Goal: Task Accomplishment & Management: Complete application form

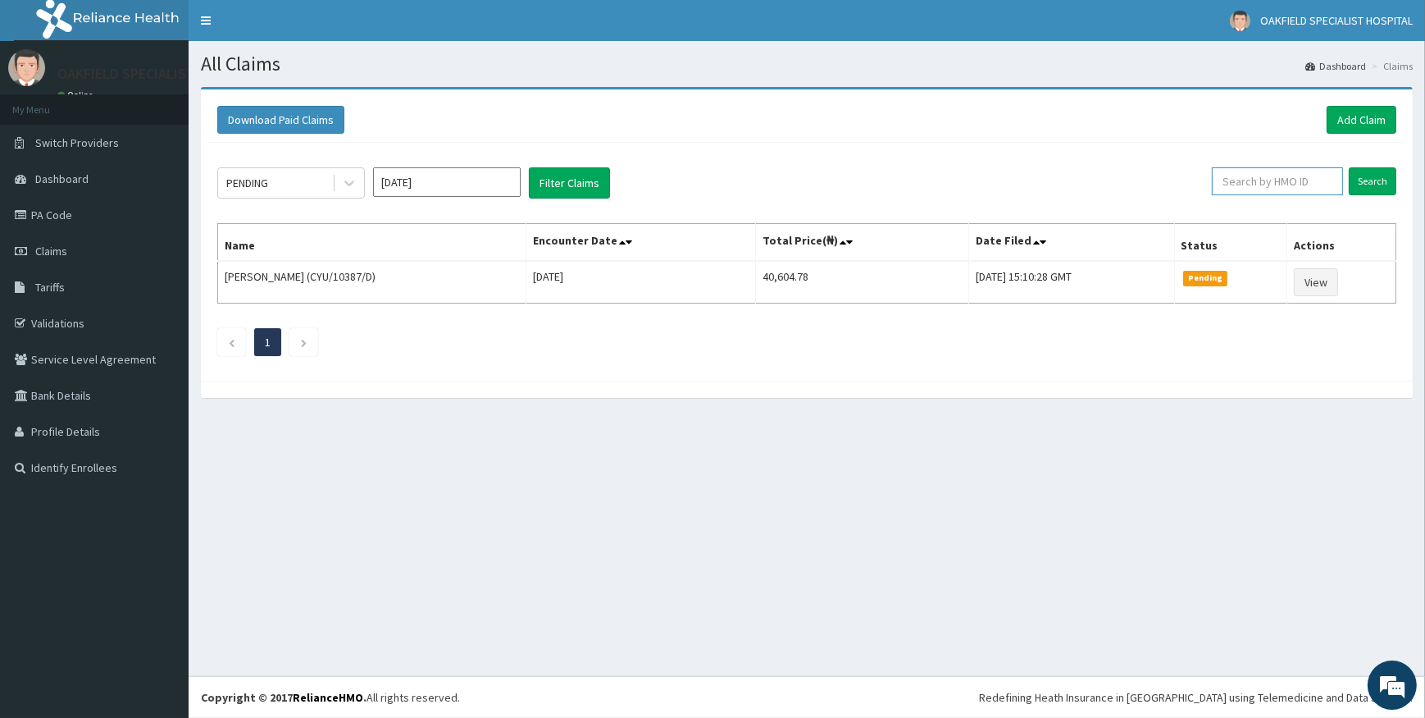
click at [1290, 181] on input "text" at bounding box center [1277, 181] width 131 height 28
paste input "CYU/10387/A"
type input "CYU/10387/A"
click at [1372, 176] on input "Search" at bounding box center [1373, 181] width 48 height 28
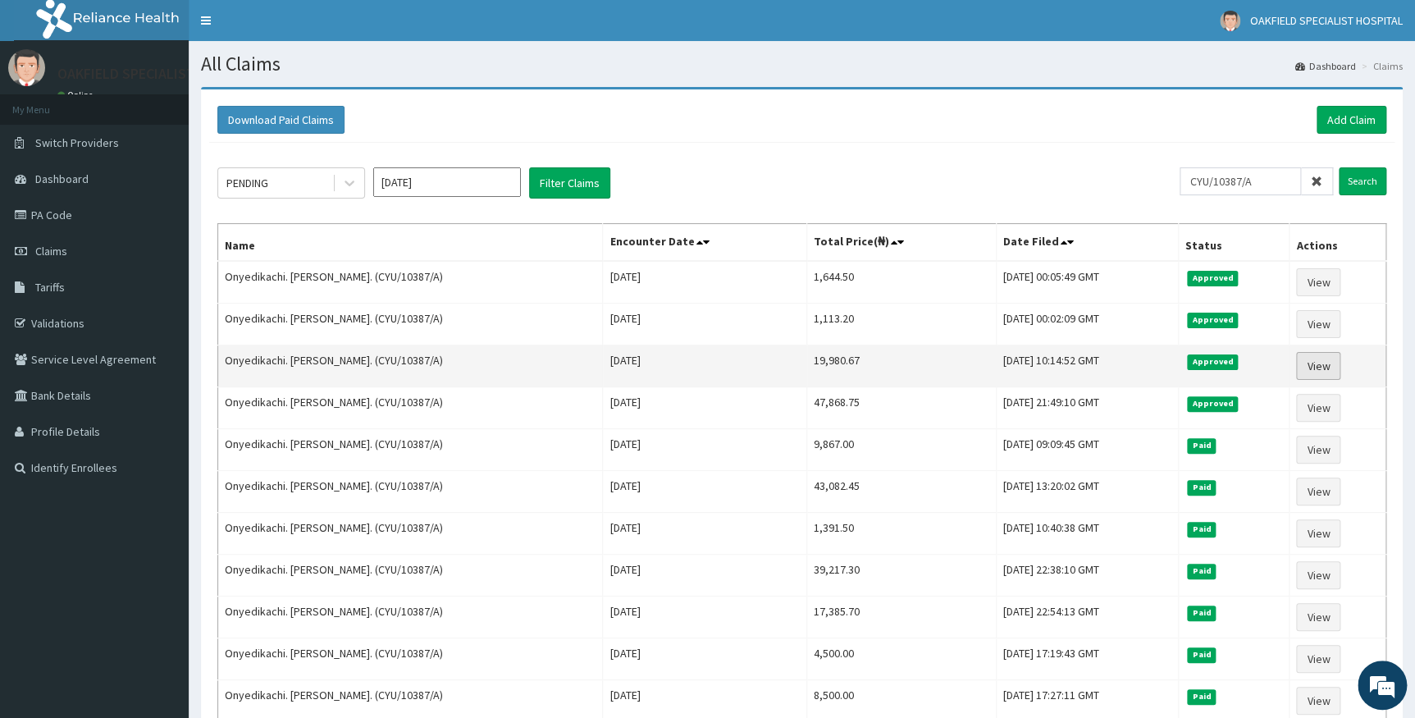
click at [1312, 361] on link "View" at bounding box center [1318, 366] width 44 height 28
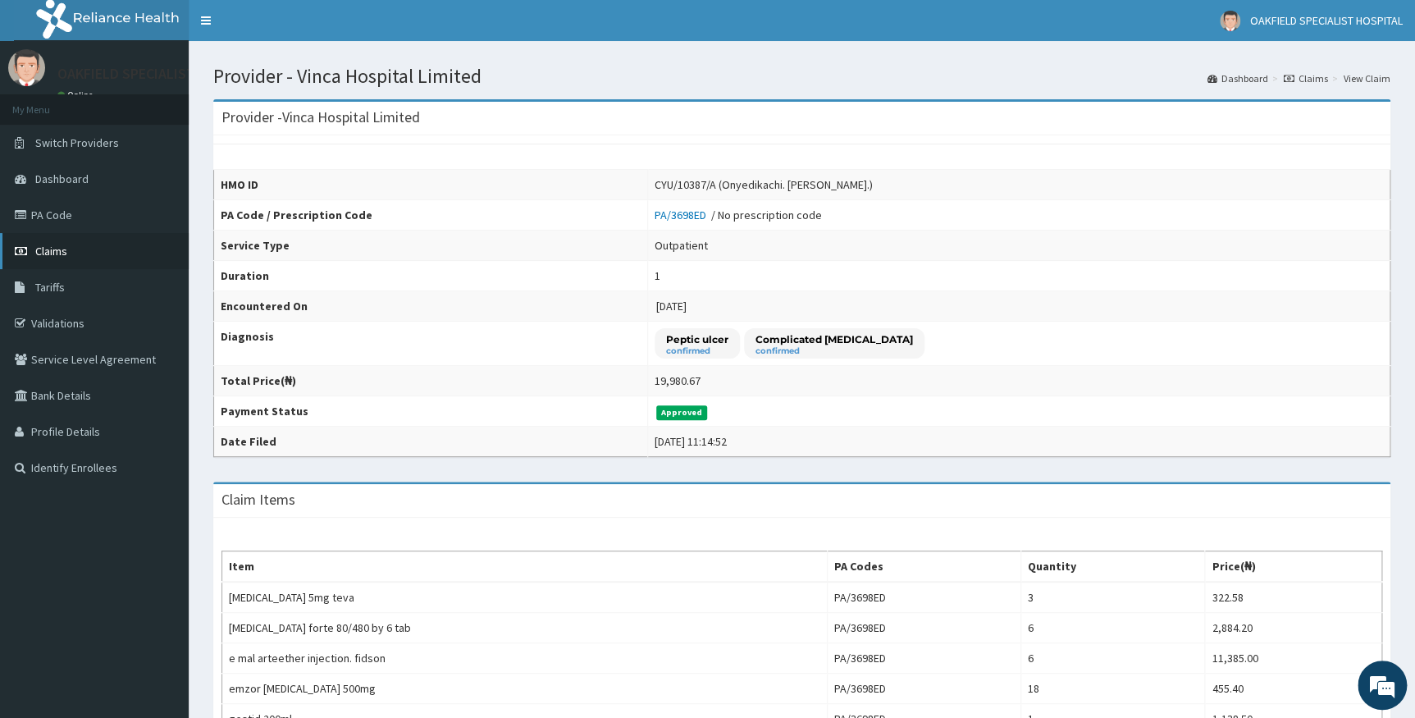
click at [42, 251] on span "Claims" at bounding box center [51, 251] width 32 height 15
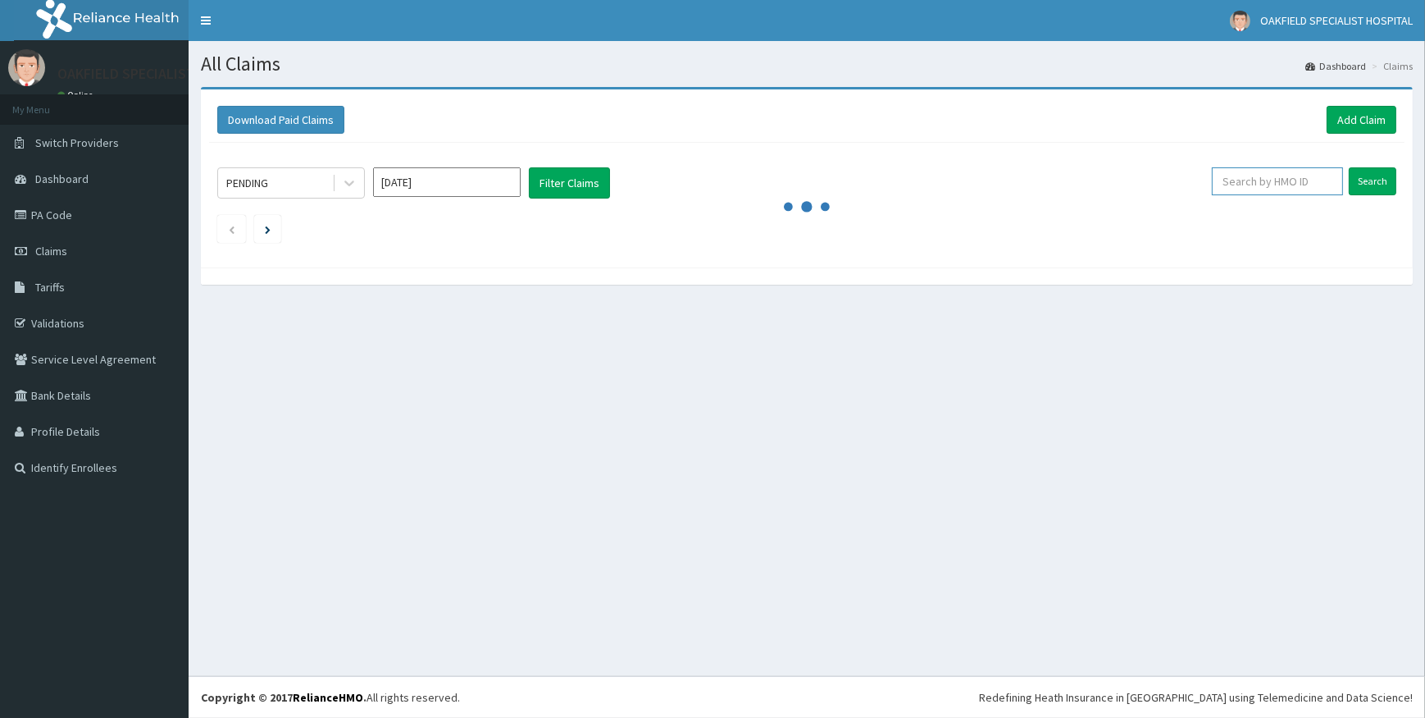
click at [1271, 180] on input "text" at bounding box center [1277, 181] width 131 height 28
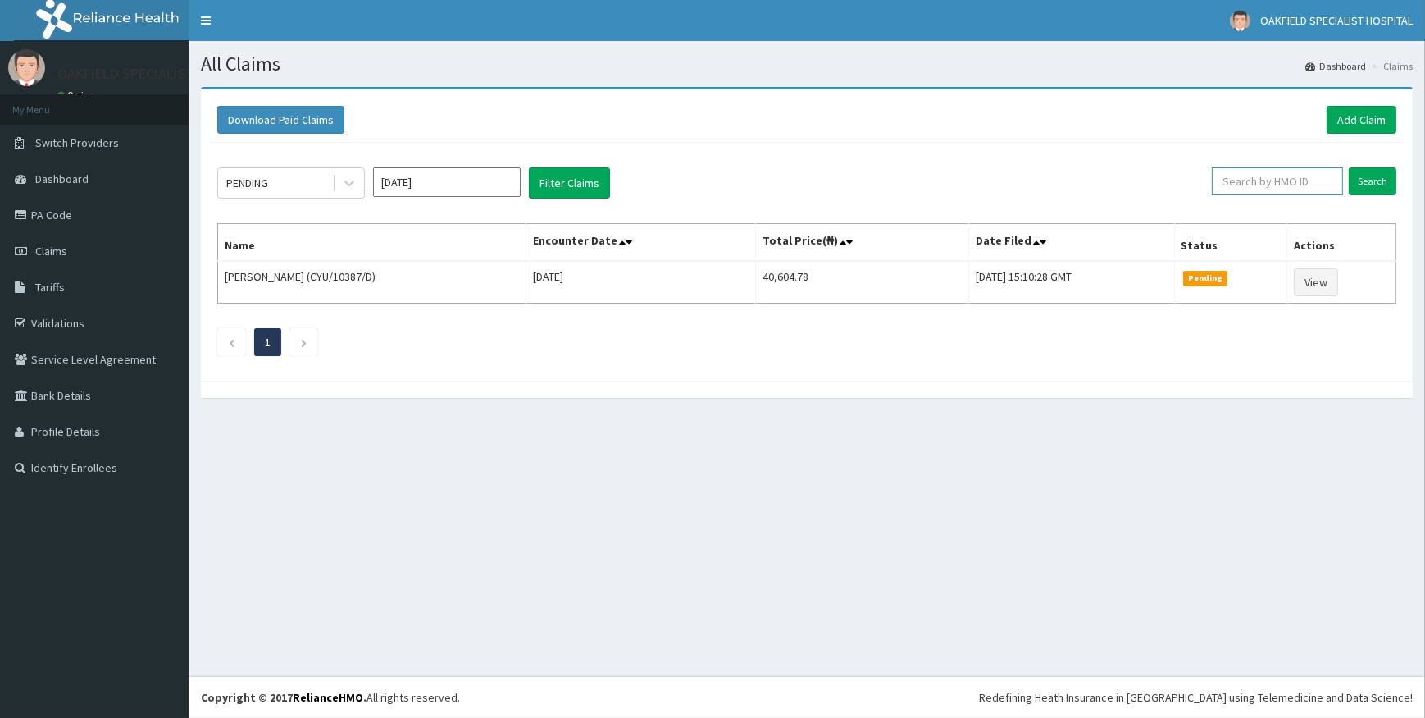
paste input "CYU/10387/A"
type input "CYU/10387/A"
click at [1378, 183] on input "Search" at bounding box center [1373, 181] width 48 height 28
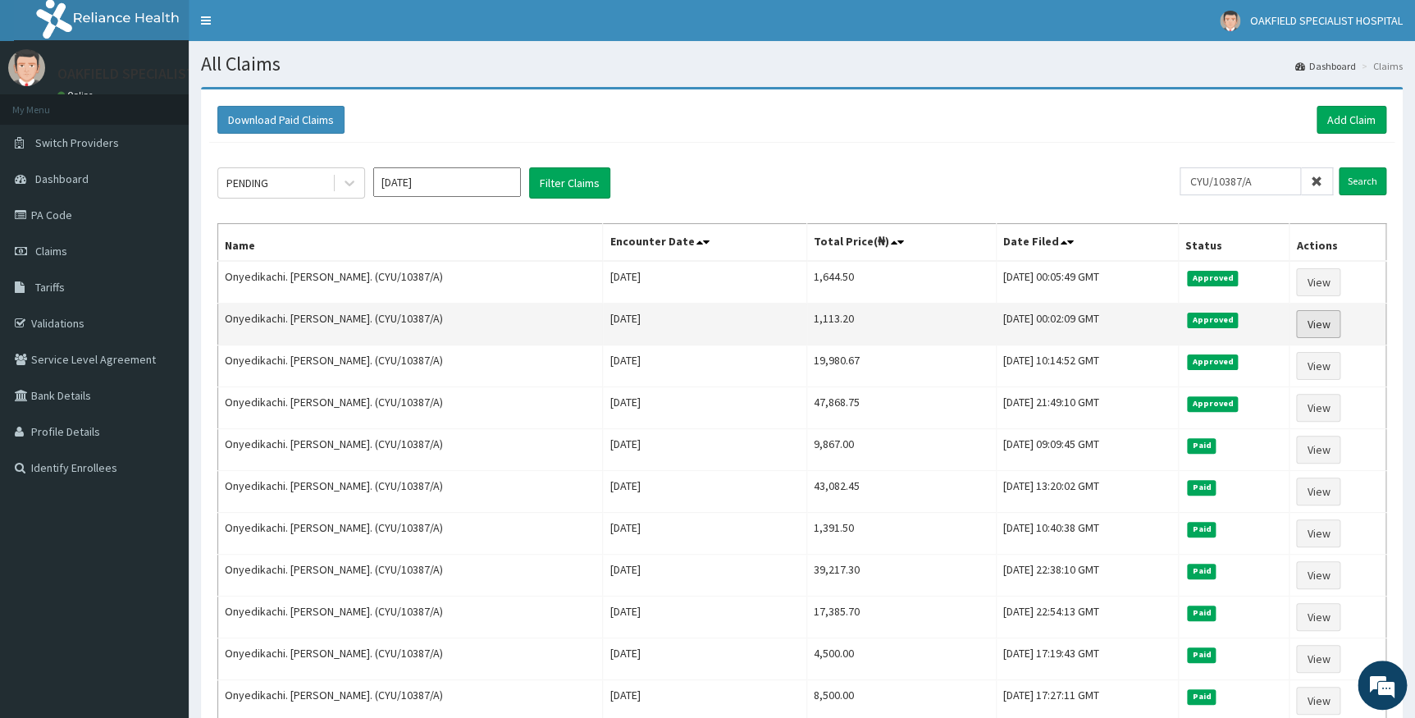
click at [1320, 323] on link "View" at bounding box center [1318, 324] width 44 height 28
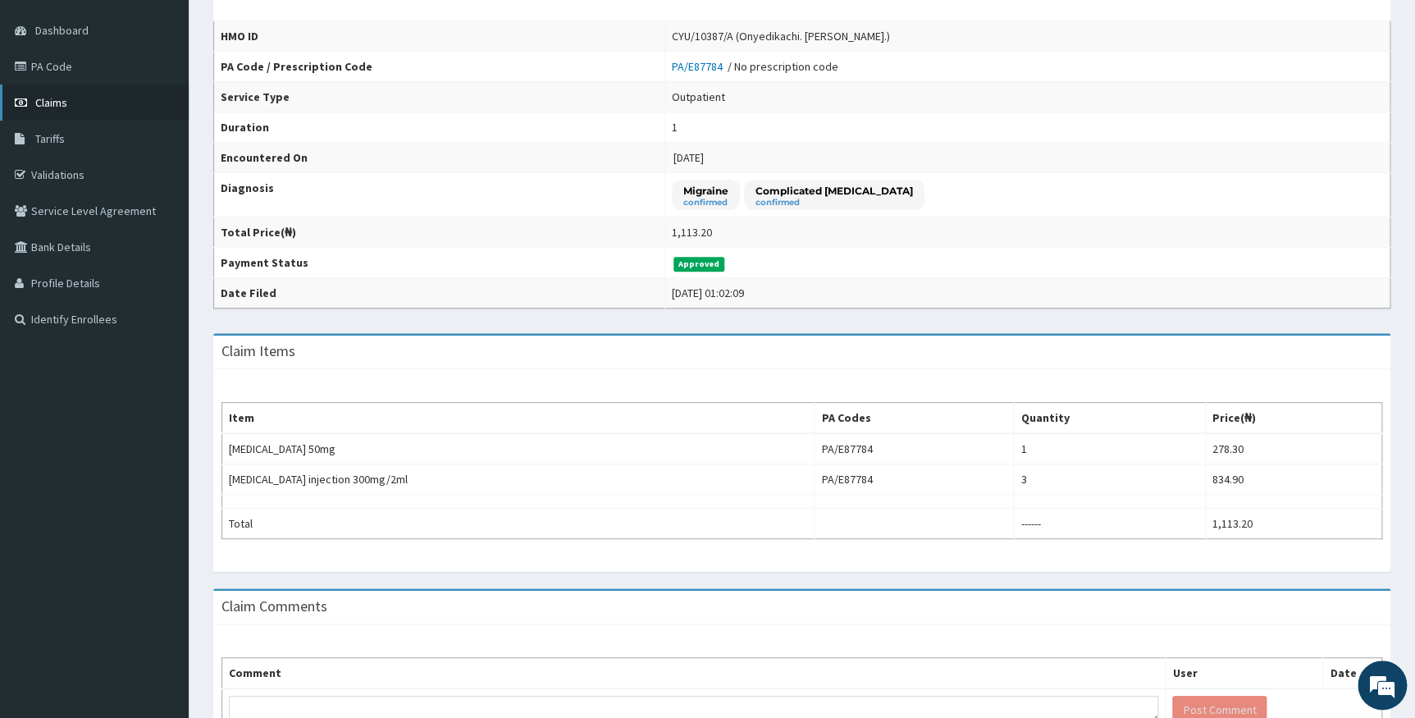
click at [62, 114] on link "Claims" at bounding box center [94, 102] width 189 height 36
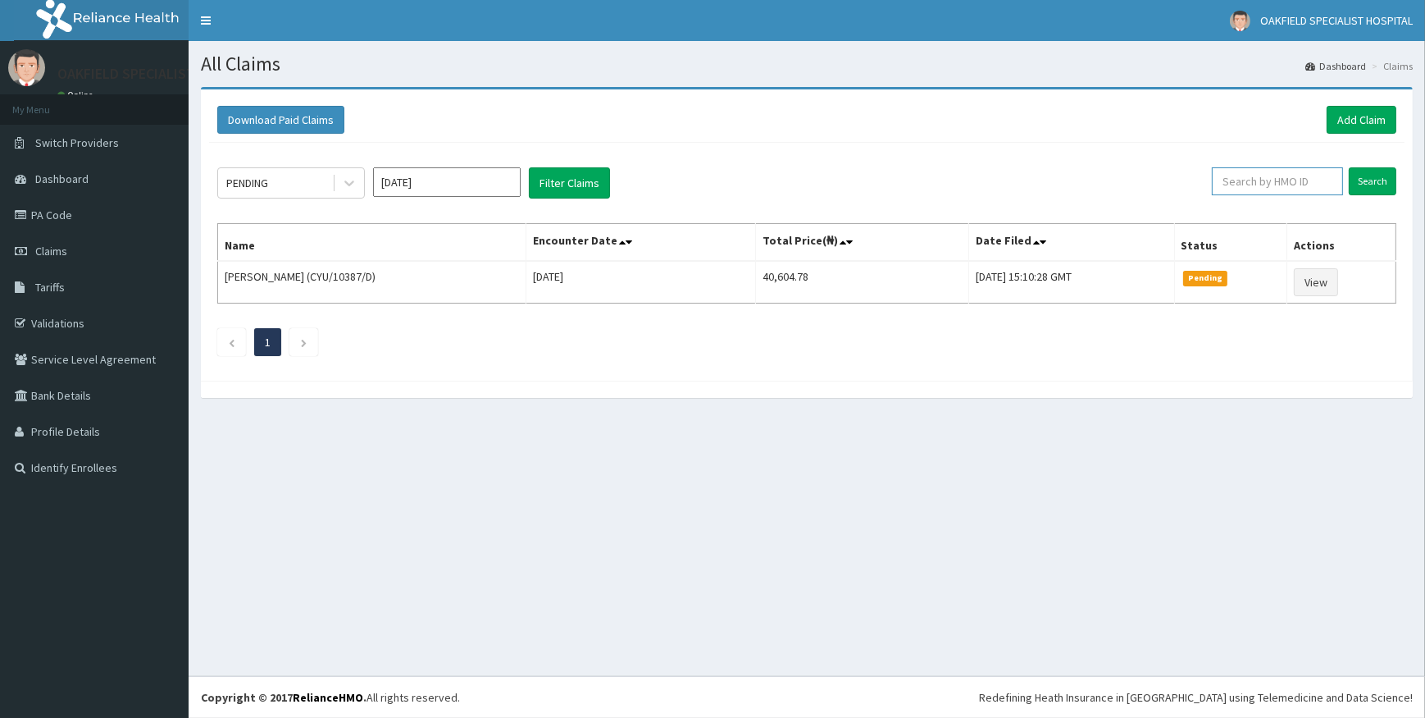
click at [1264, 185] on input "text" at bounding box center [1277, 181] width 131 height 28
paste input "CYU/10387/A"
type input "CYU/10387/A"
click at [1382, 174] on input "Search" at bounding box center [1373, 181] width 48 height 28
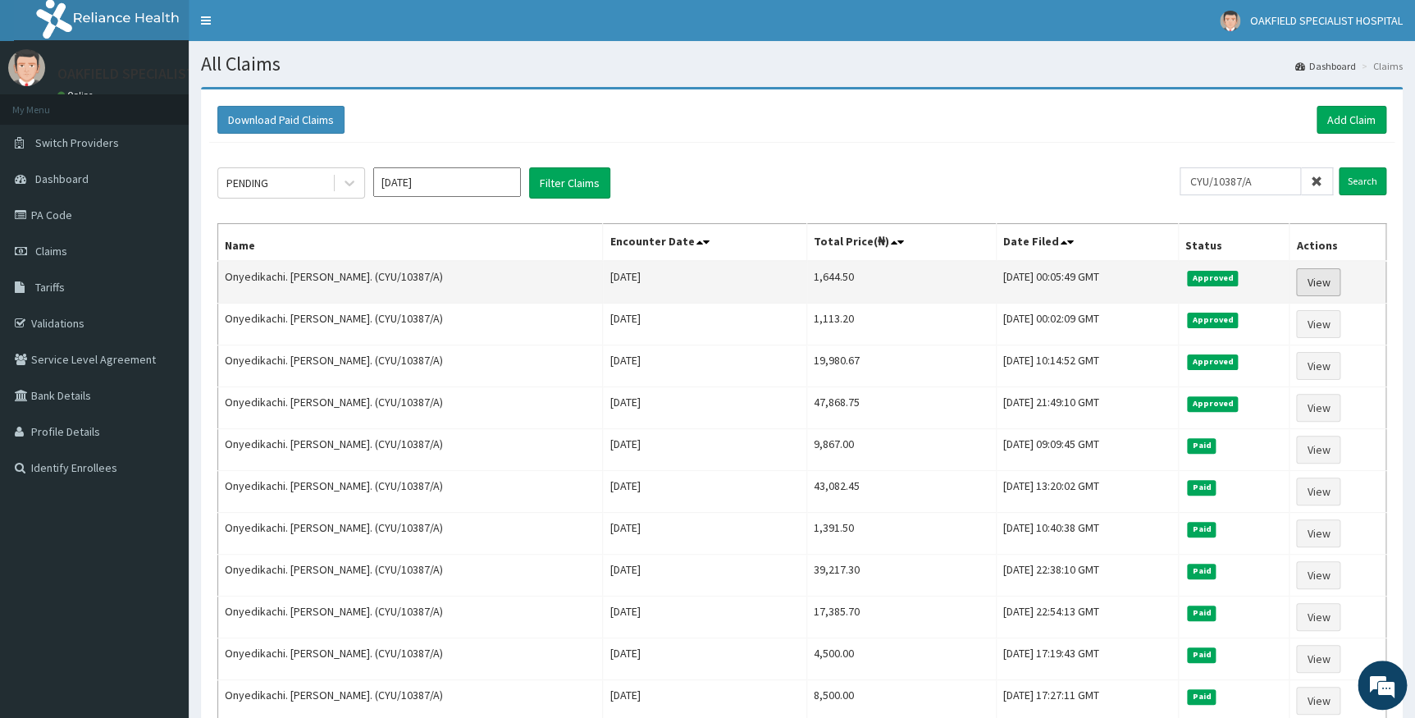
click at [1310, 277] on link "View" at bounding box center [1318, 282] width 44 height 28
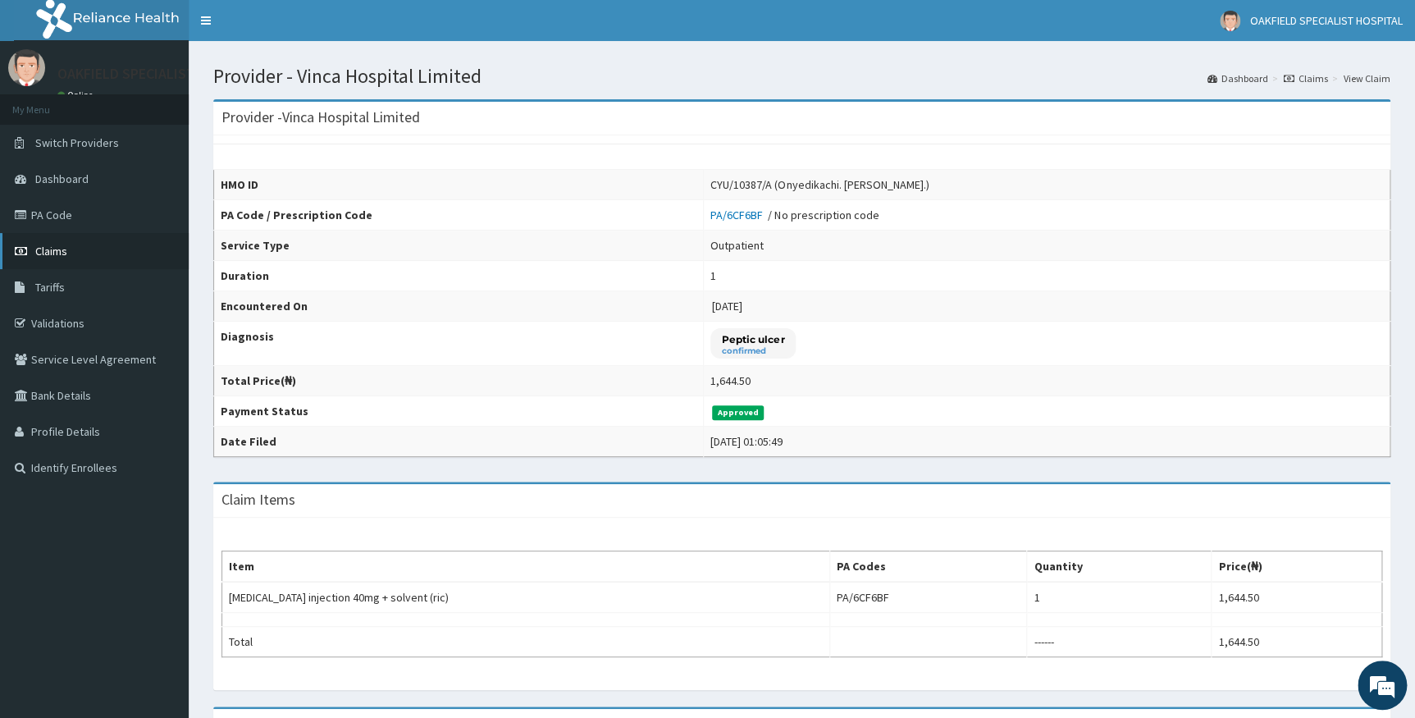
click at [52, 250] on span "Claims" at bounding box center [51, 251] width 32 height 15
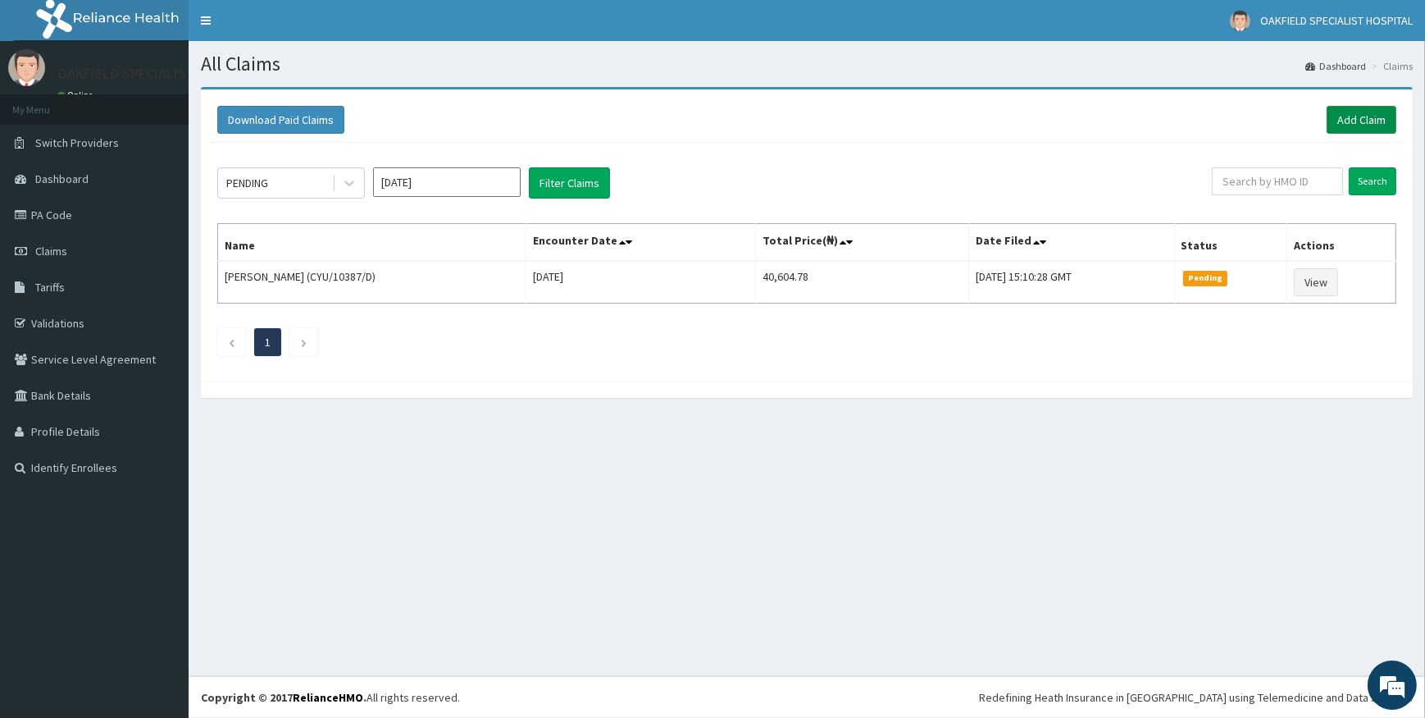
click at [1350, 119] on link "Add Claim" at bounding box center [1362, 120] width 70 height 28
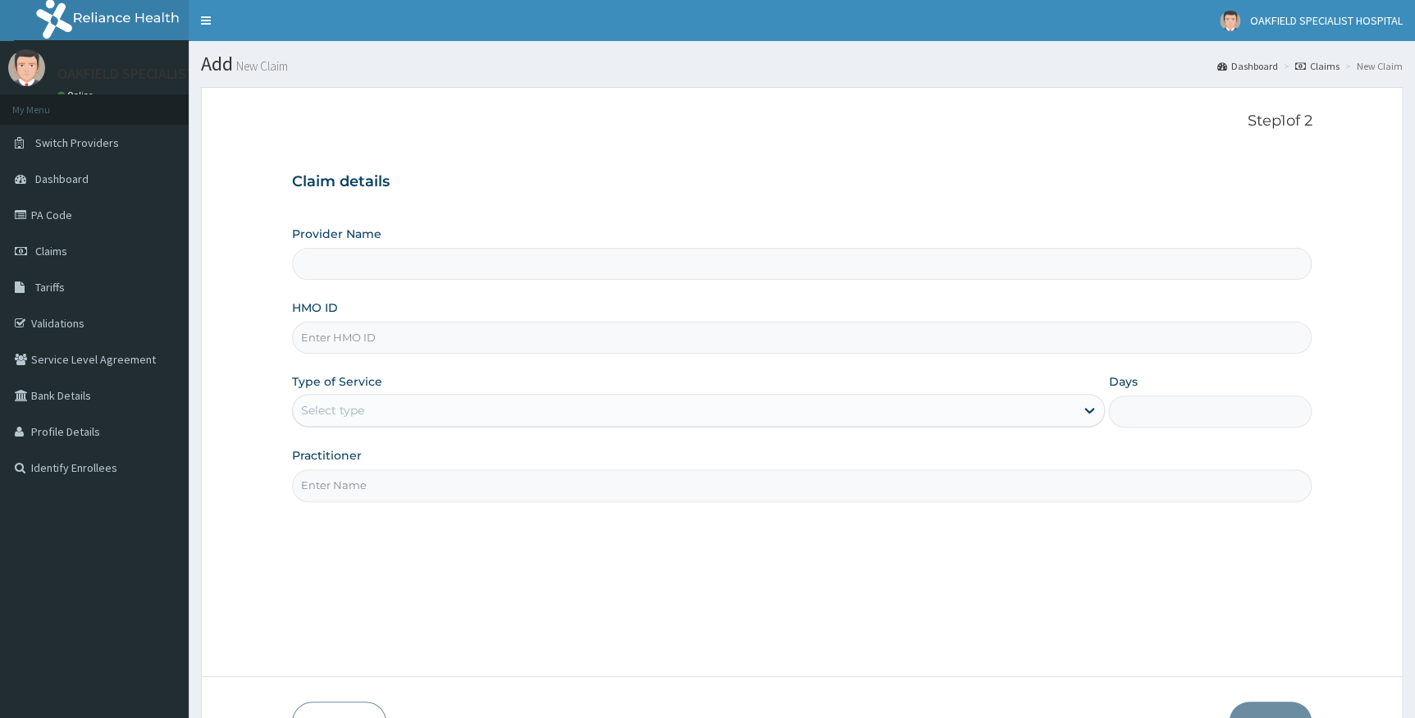
type input "Vinca Hospital Limited"
click at [340, 338] on input "HMO ID" at bounding box center [802, 337] width 1020 height 32
paste input "CYU/10387/A"
type input "CYU/10387/A"
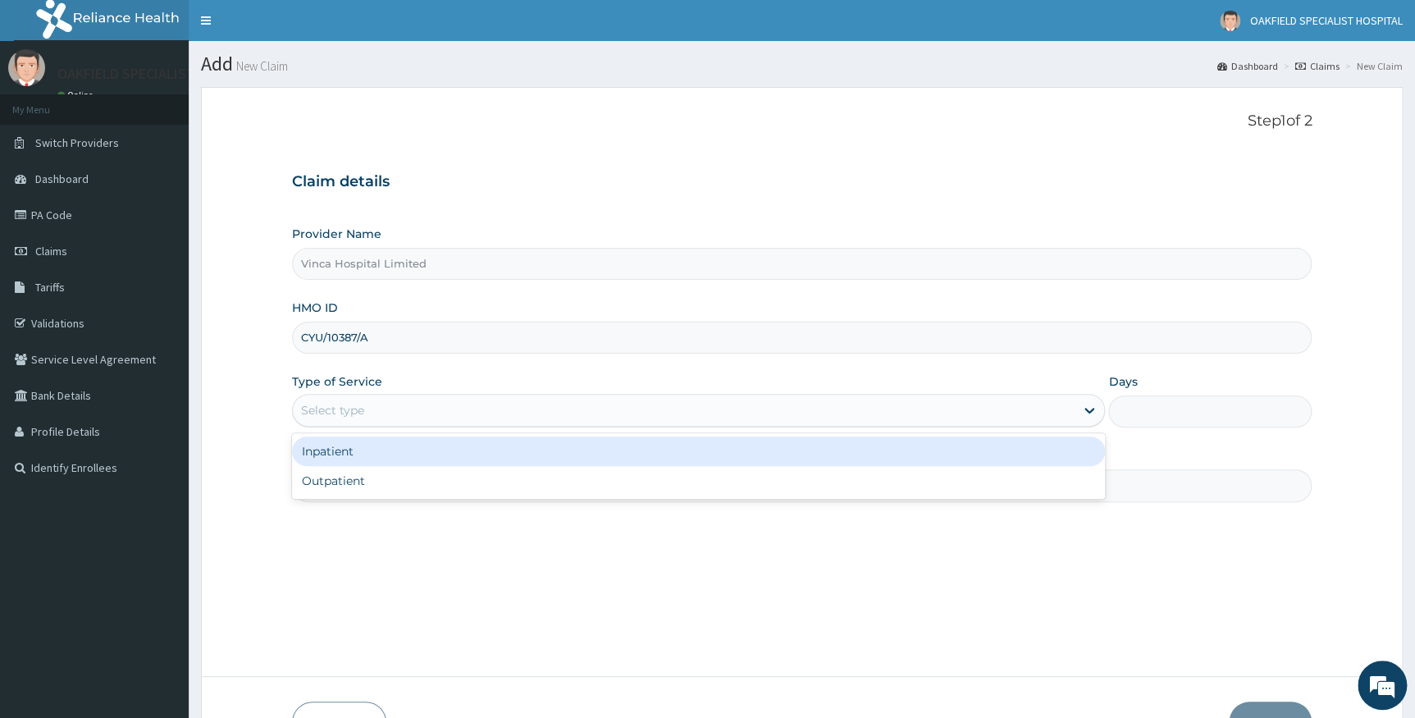
click at [353, 411] on div "Select type" at bounding box center [332, 410] width 63 height 16
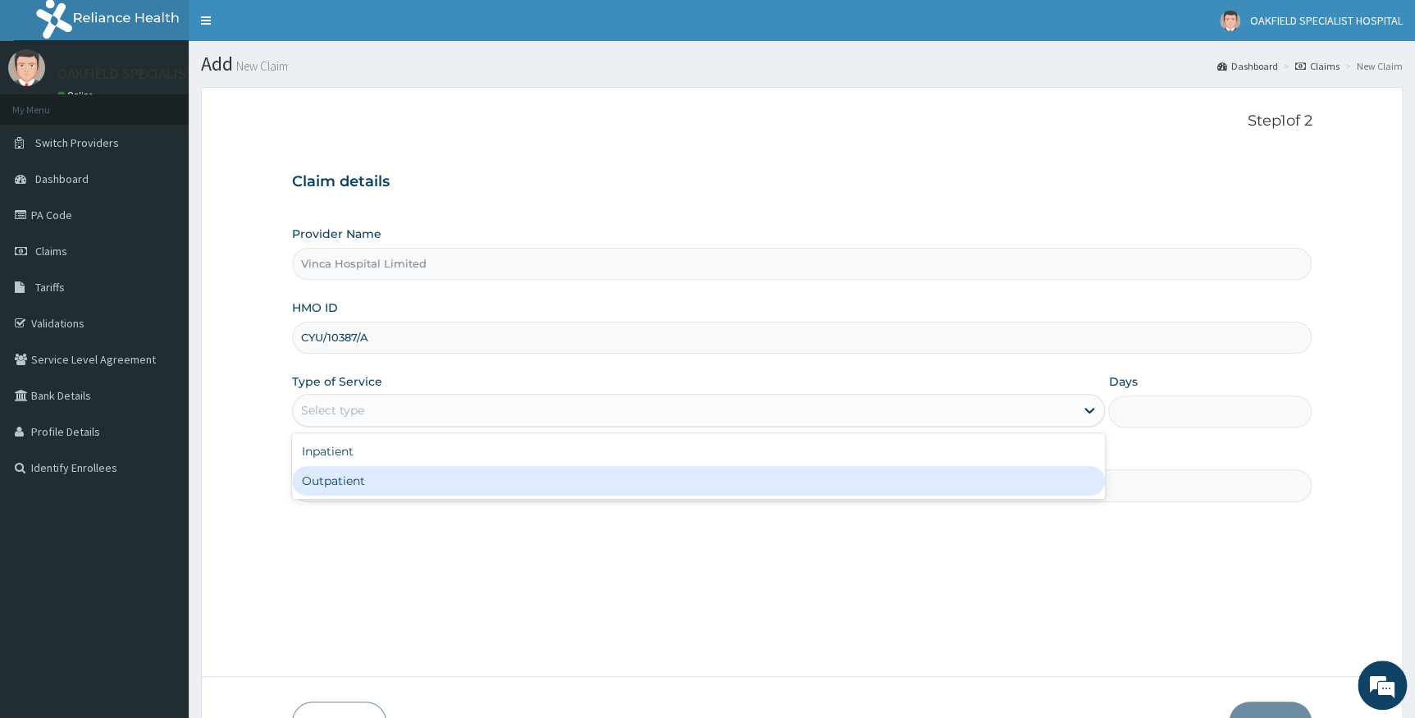
click at [358, 477] on div "Outpatient" at bounding box center [698, 481] width 813 height 30
type input "1"
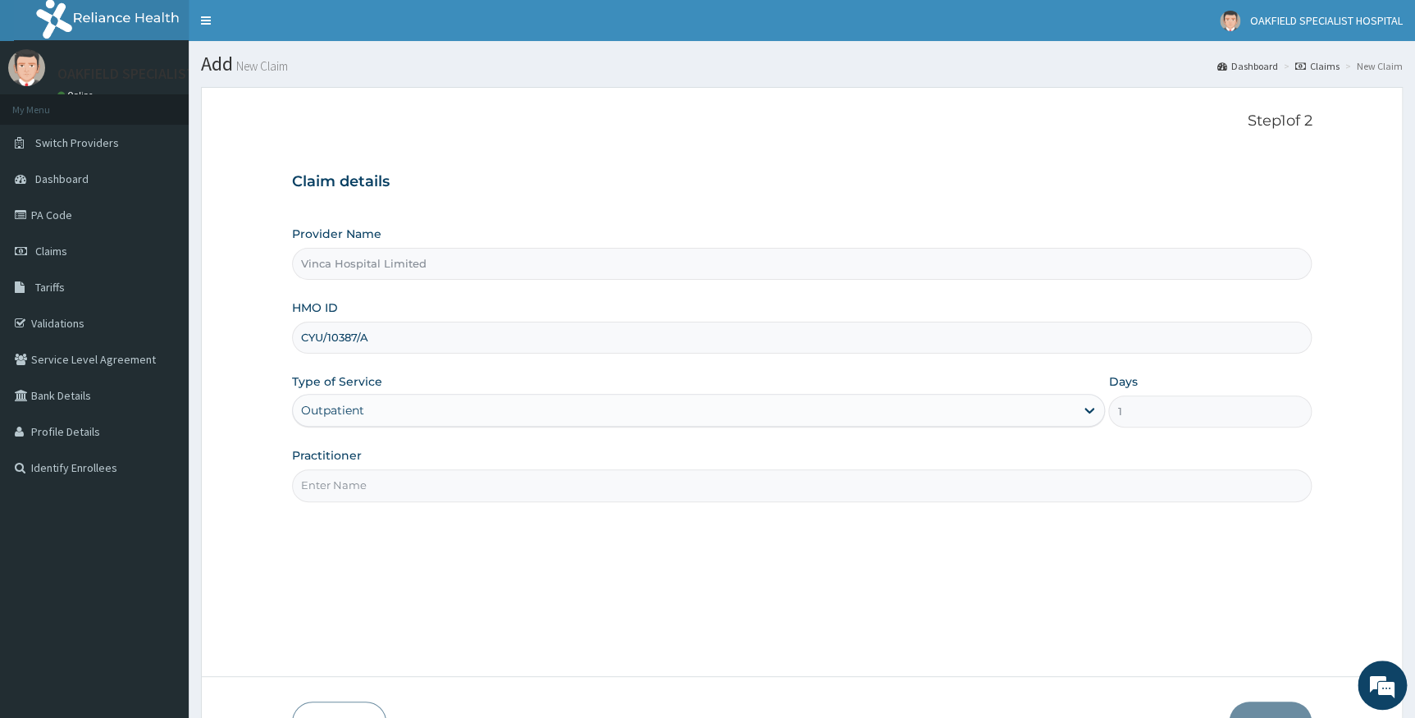
click at [376, 490] on input "Practitioner" at bounding box center [802, 485] width 1020 height 32
type input "DR CHUKS"
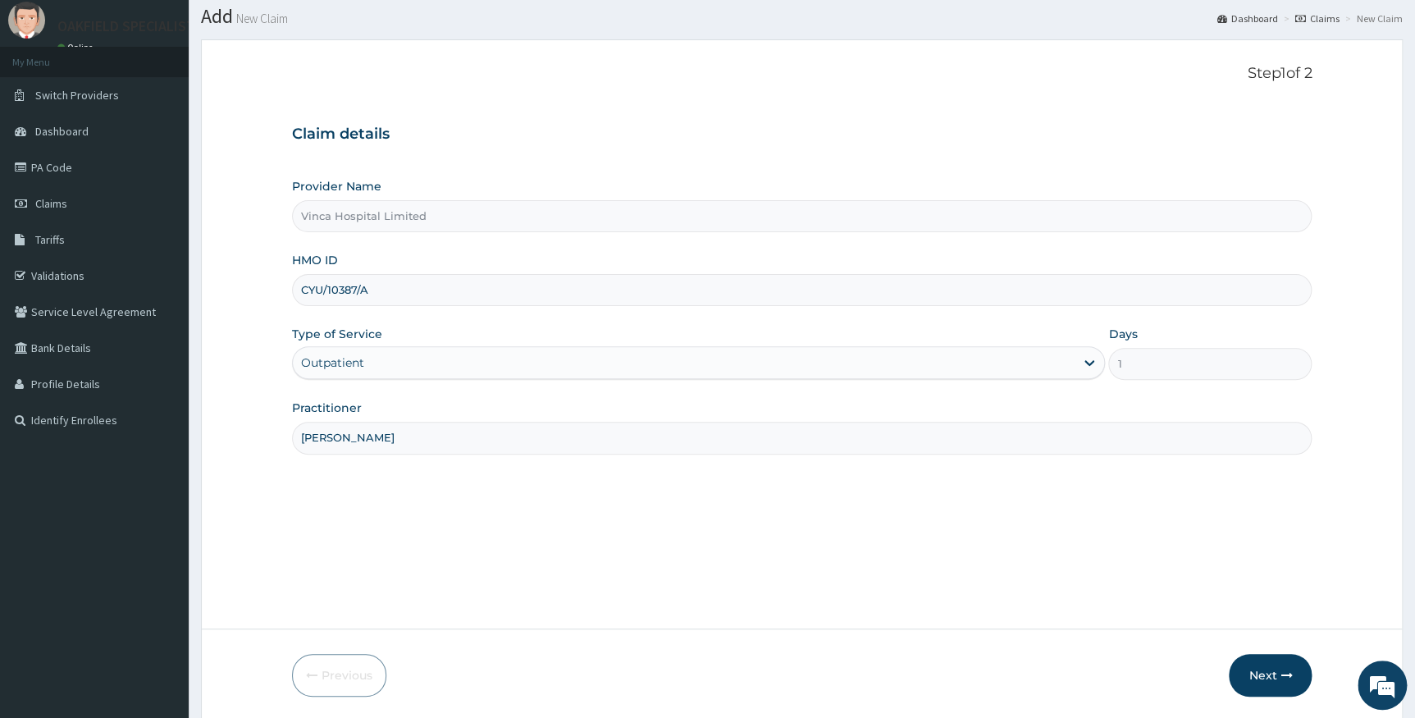
scroll to position [105, 0]
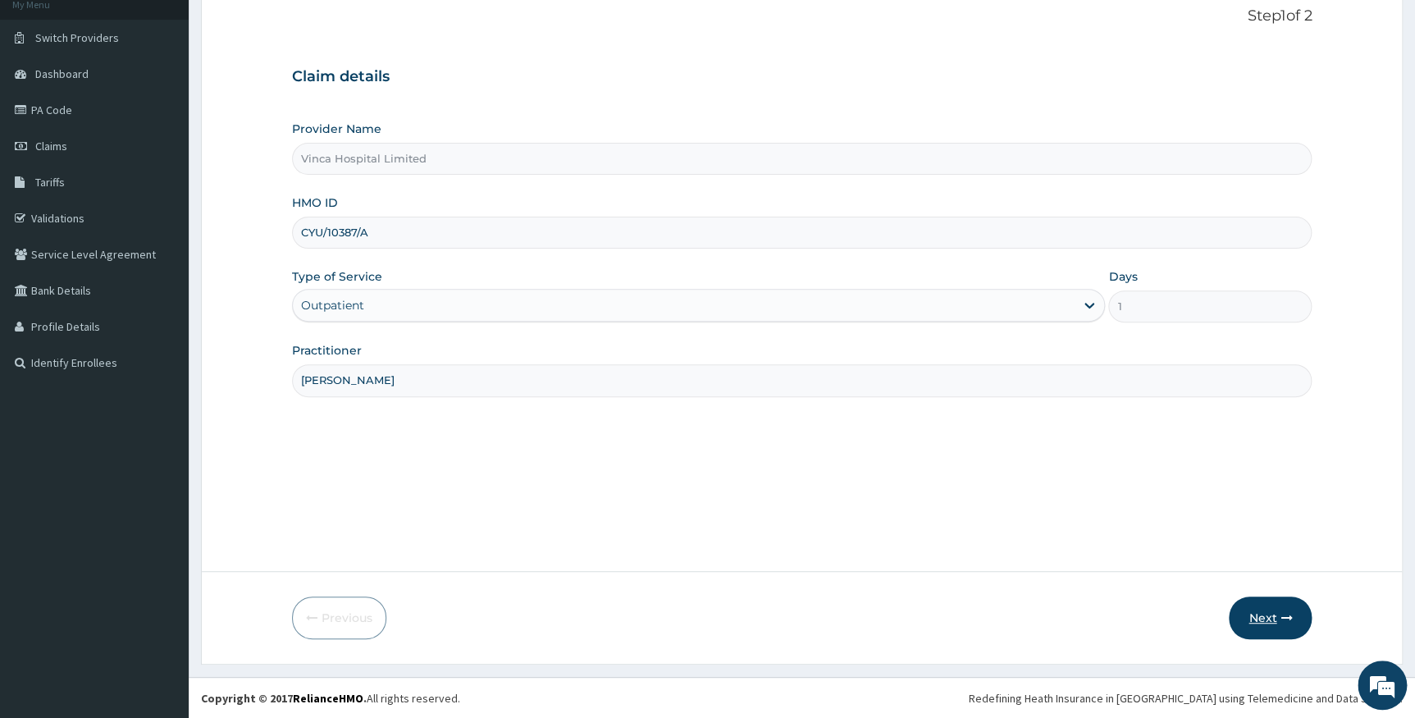
click at [1259, 623] on button "Next" at bounding box center [1269, 617] width 83 height 43
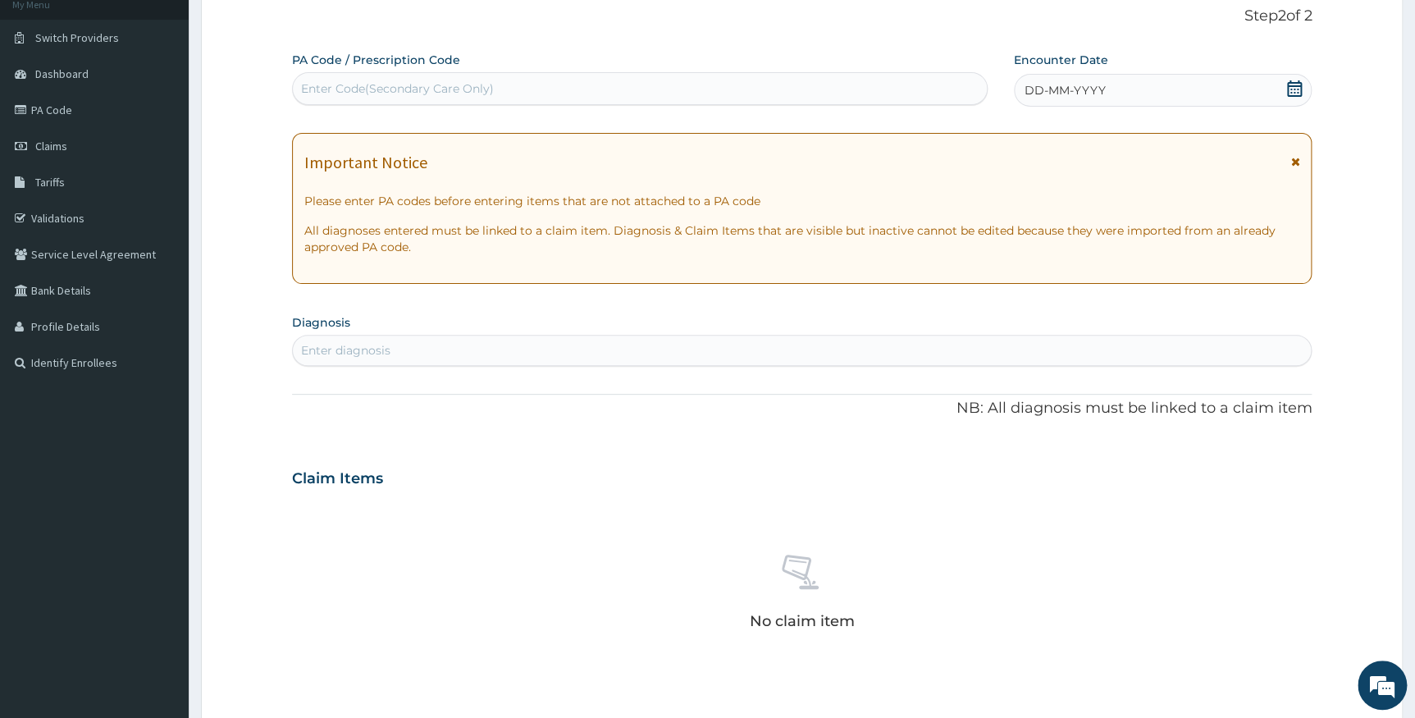
scroll to position [0, 0]
click at [318, 93] on div "Enter Code(Secondary Care Only)" at bounding box center [397, 88] width 193 height 16
paste input "PA/ECD9F2"
type input "PA/ECD9F2"
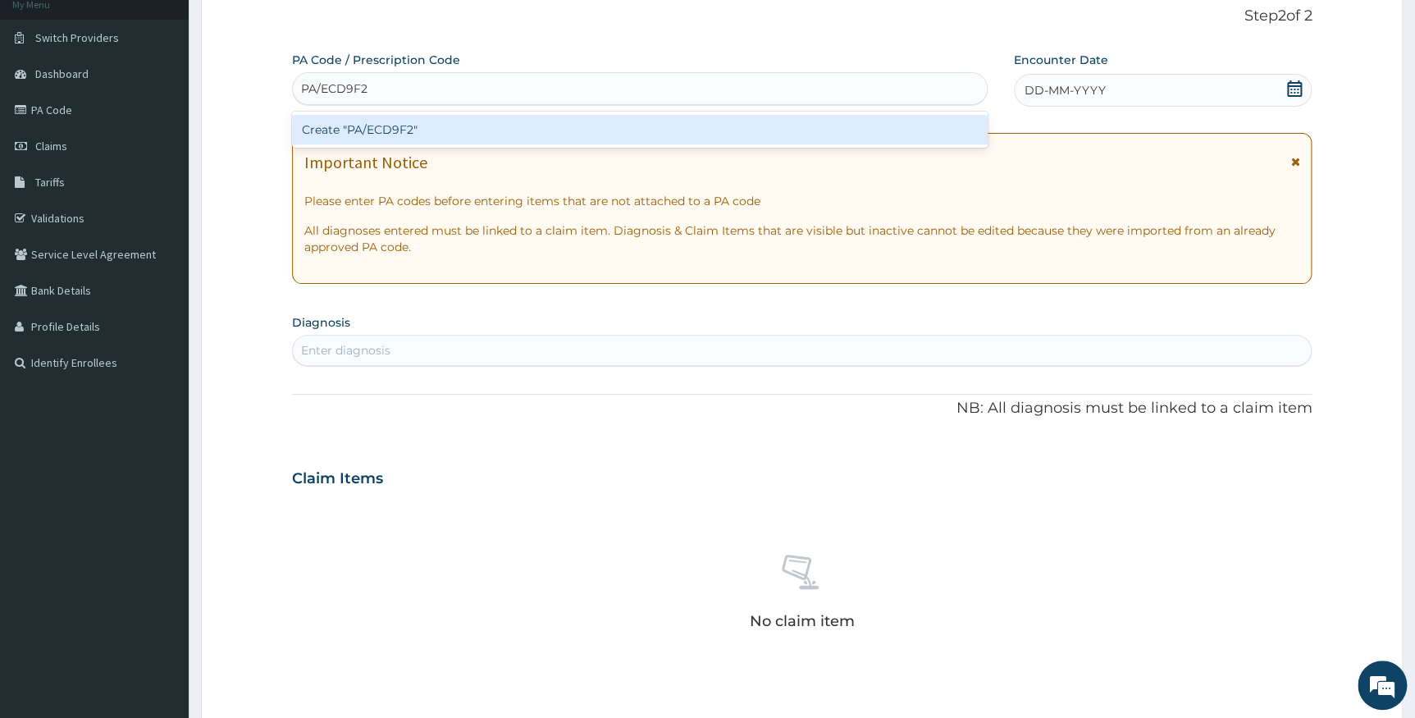
click at [338, 137] on div "Create "PA/ECD9F2"" at bounding box center [639, 130] width 695 height 30
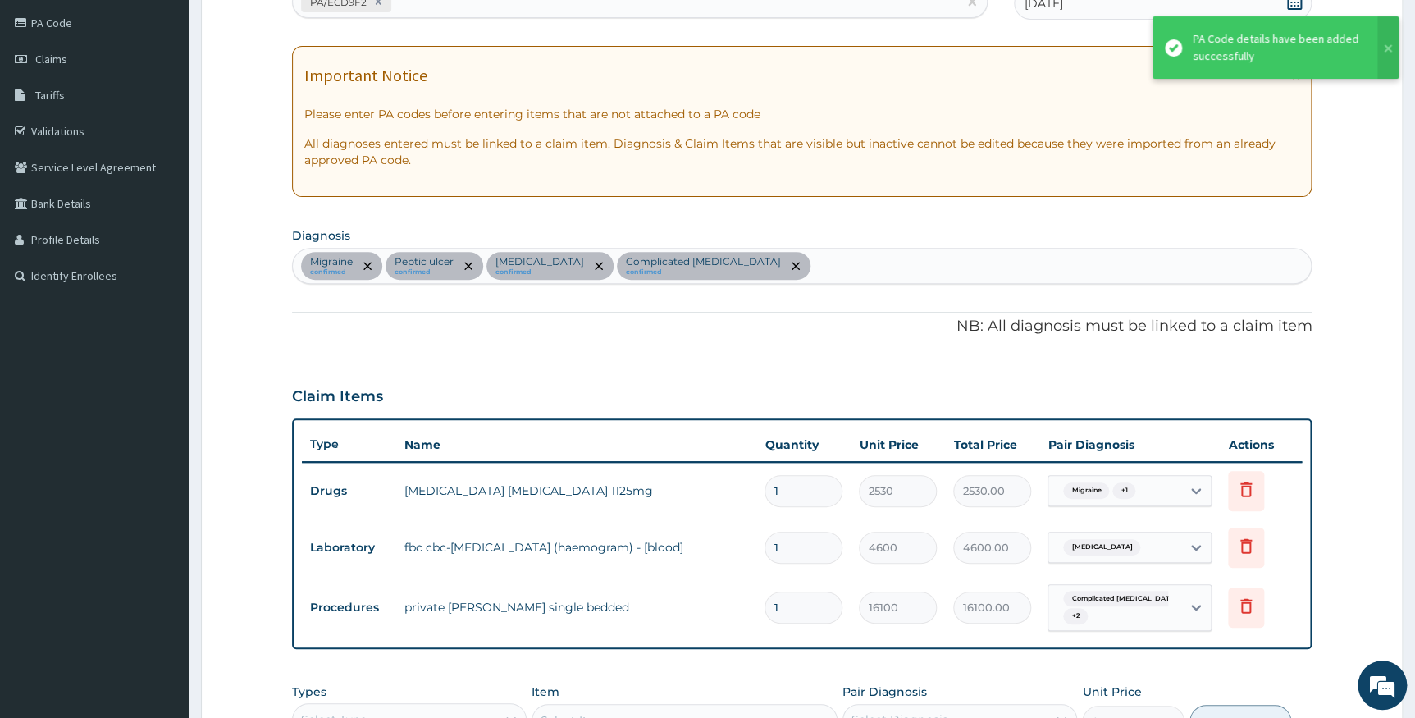
scroll to position [328, 0]
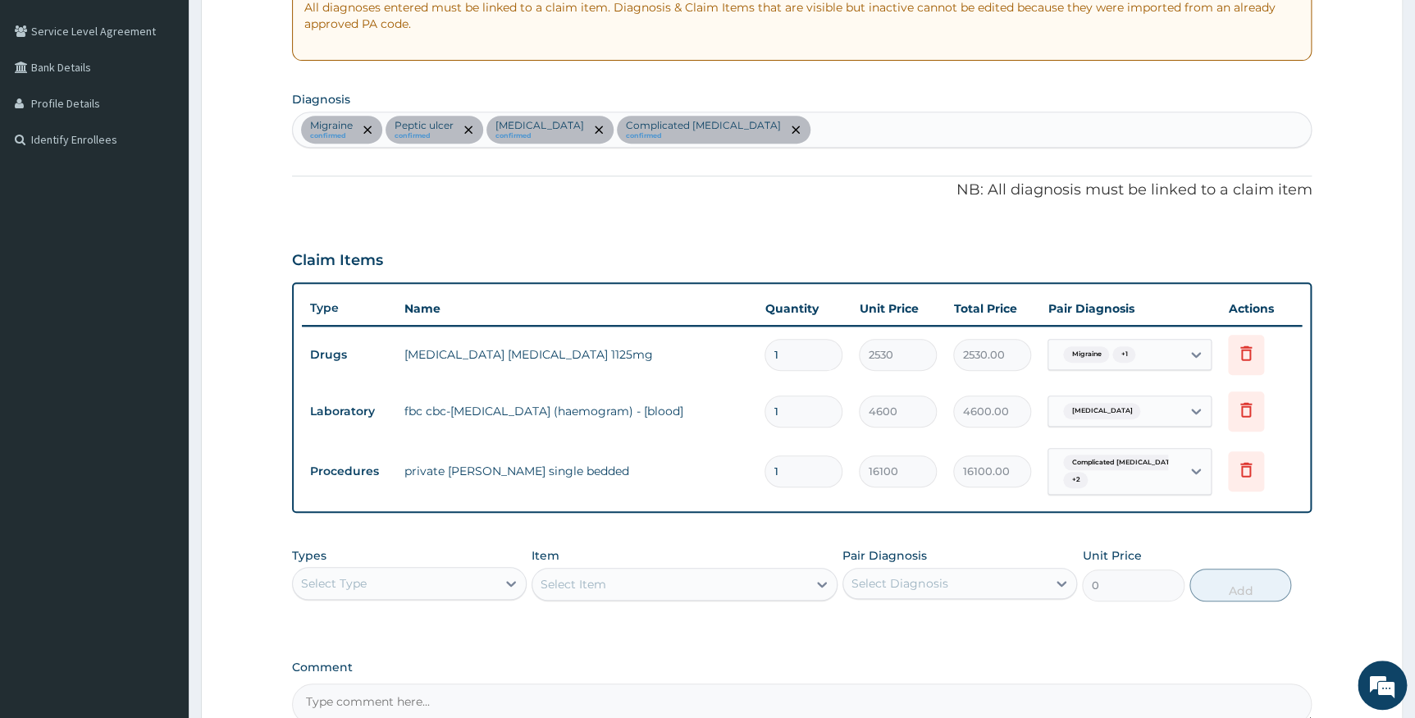
type input "0"
type input "0.00"
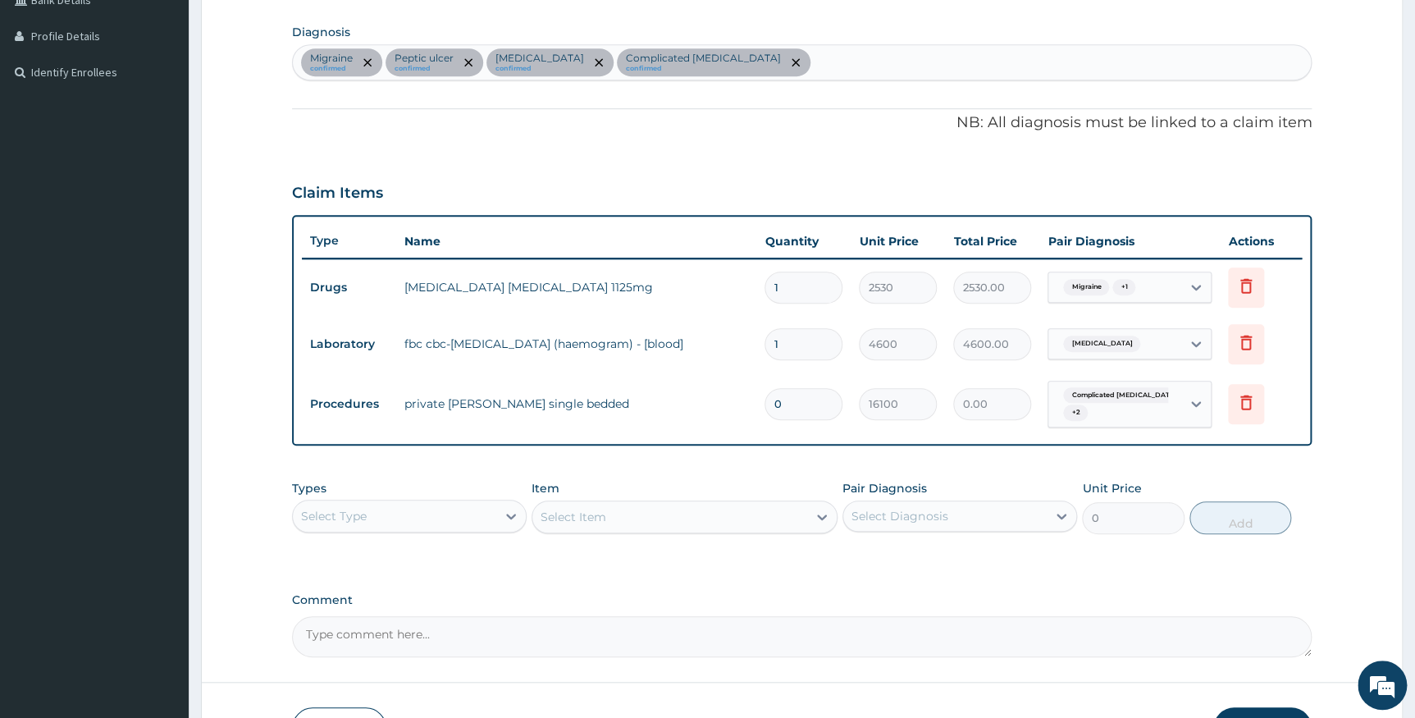
scroll to position [403, 0]
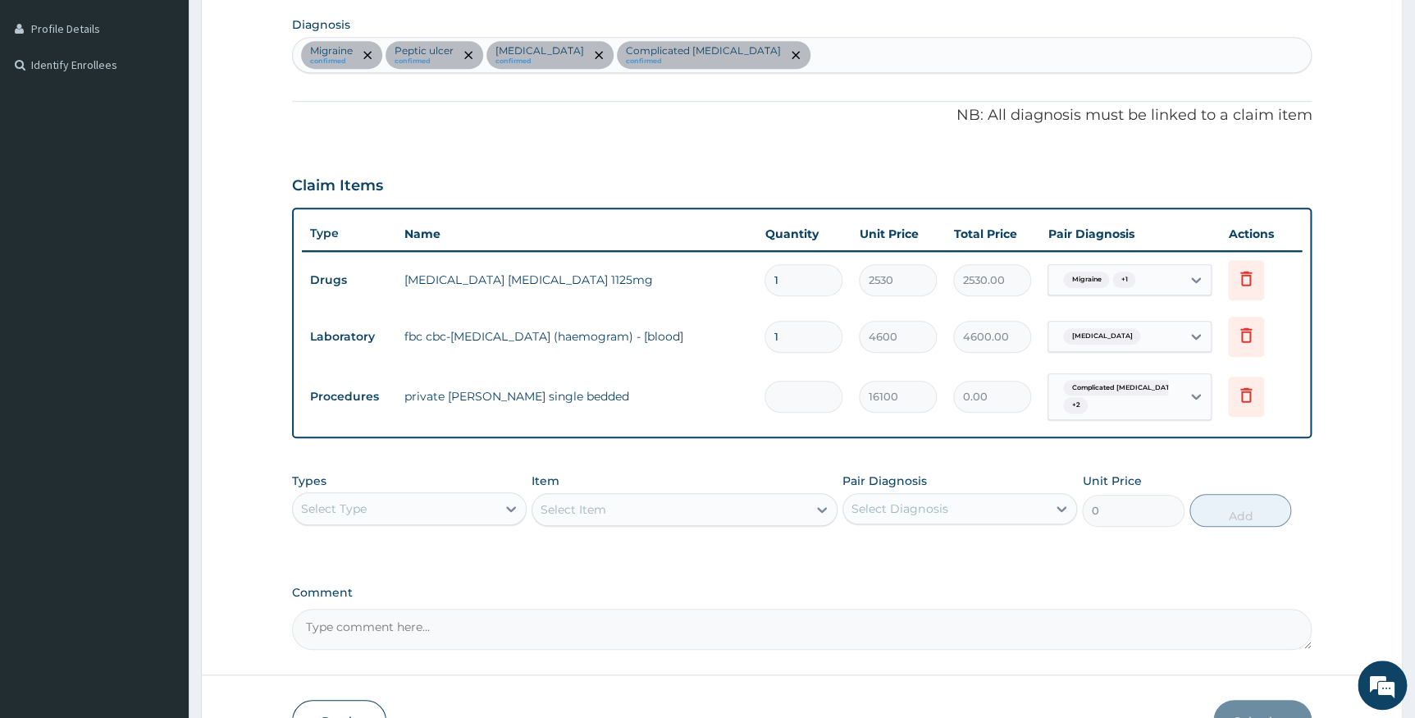
type input "1"
type input "16100.00"
click at [788, 541] on div "Types Select Type Item Select Item Pair Diagnosis Select Diagnosis Unit Price 0…" at bounding box center [802, 511] width 1020 height 95
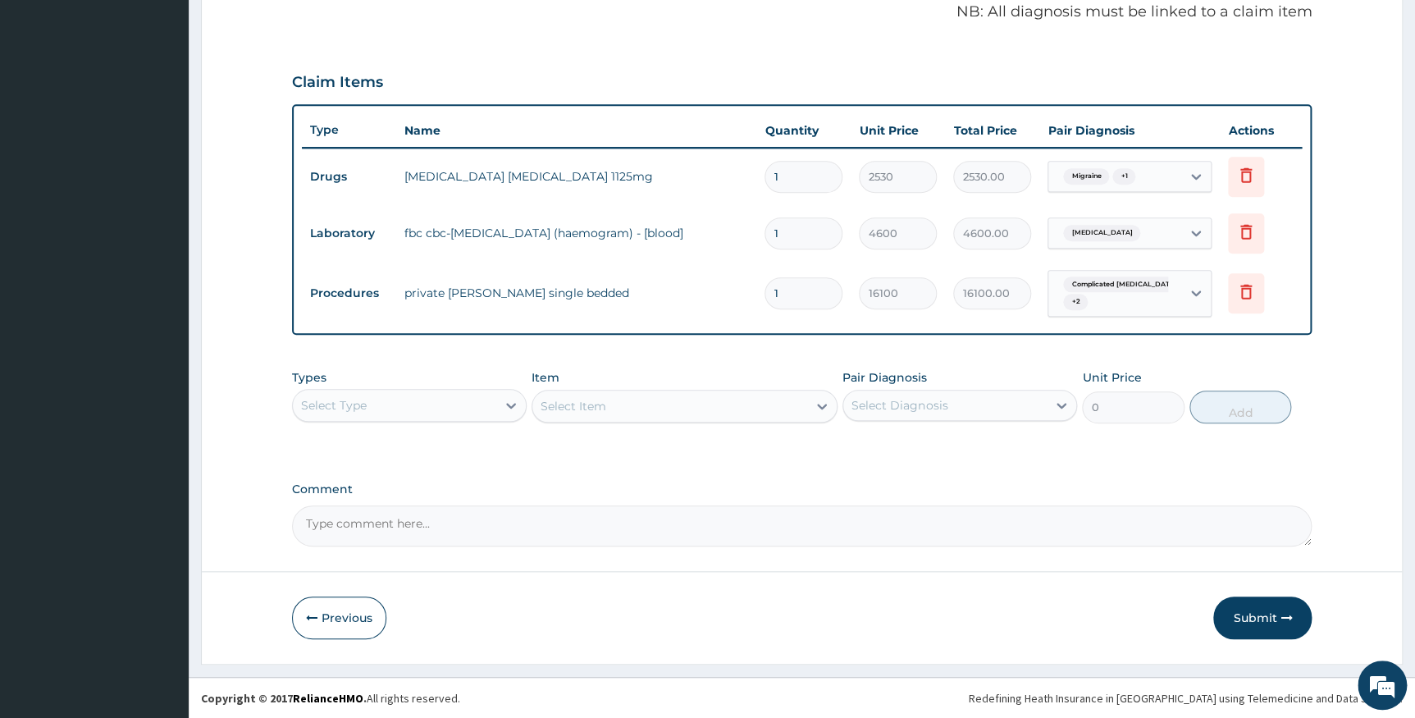
scroll to position [507, 0]
click at [1255, 615] on button "Submit" at bounding box center [1262, 616] width 98 height 43
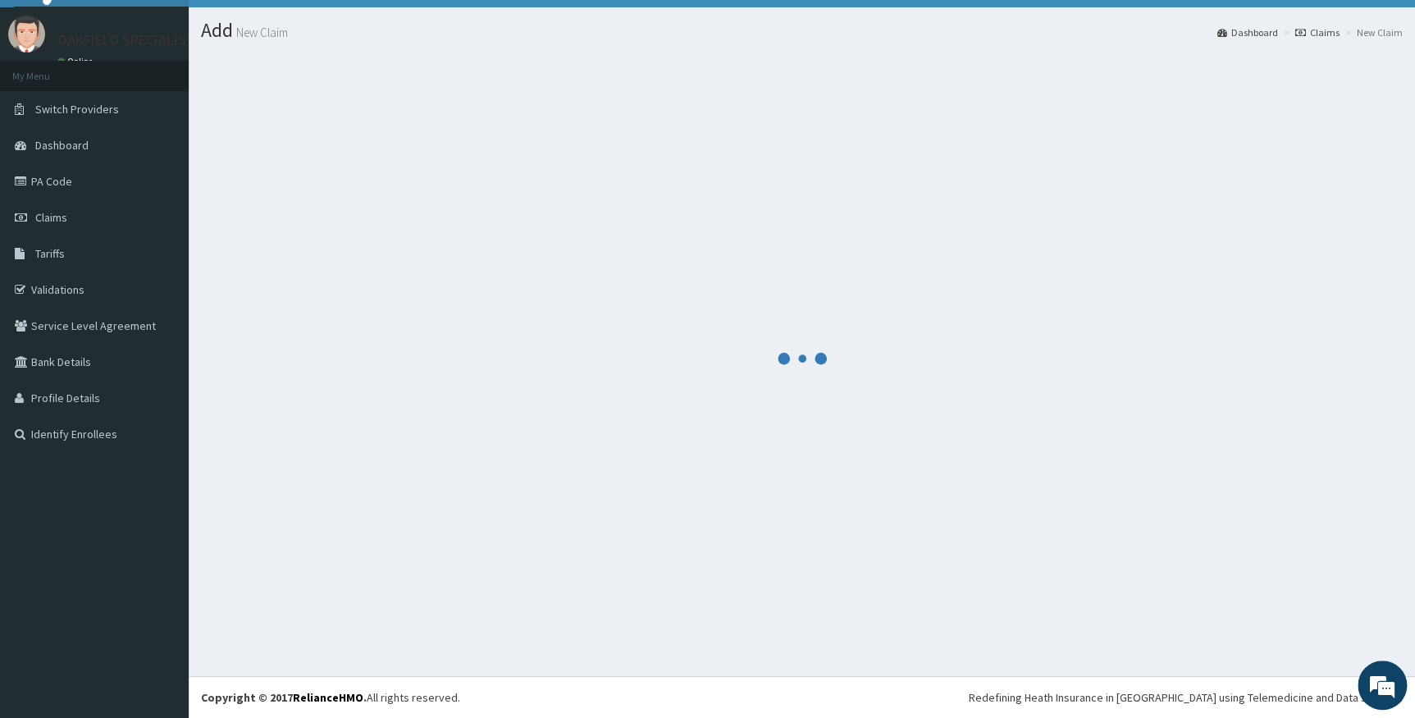
scroll to position [33, 0]
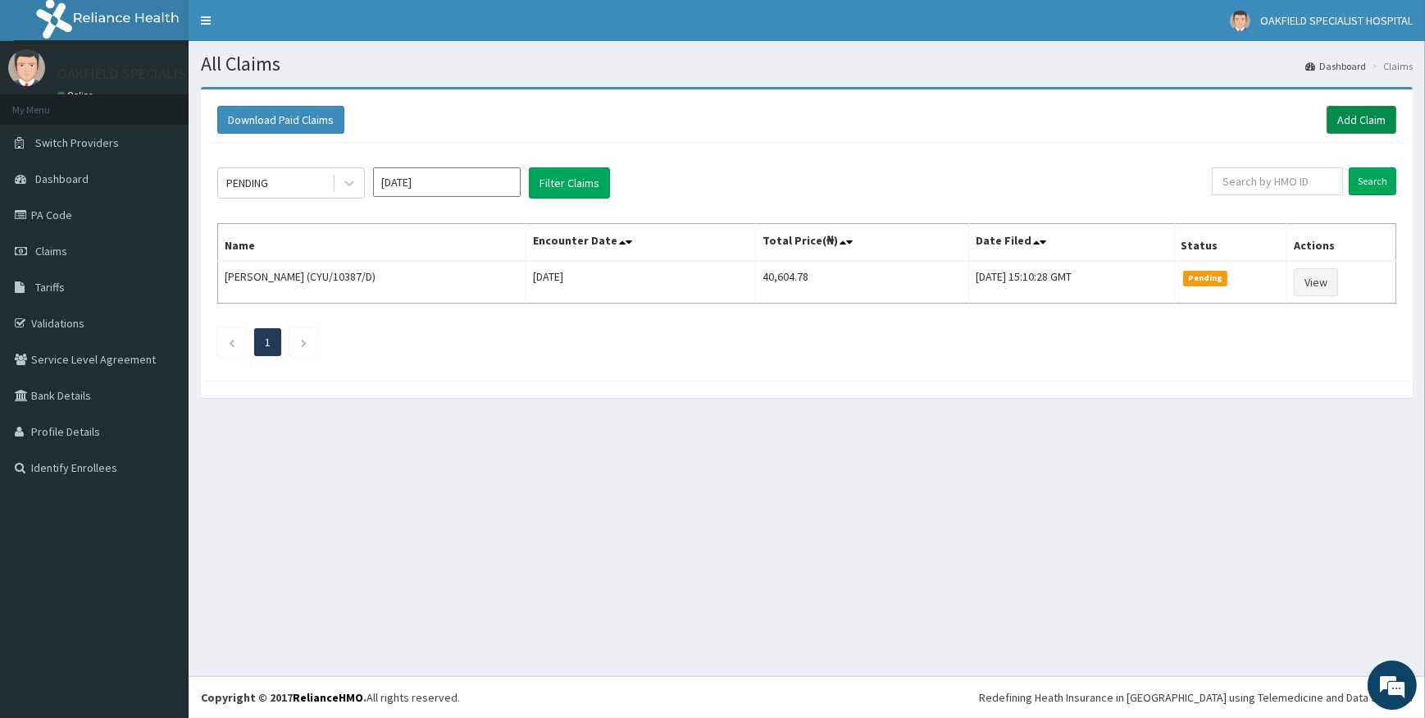
click at [1348, 115] on link "Add Claim" at bounding box center [1362, 120] width 70 height 28
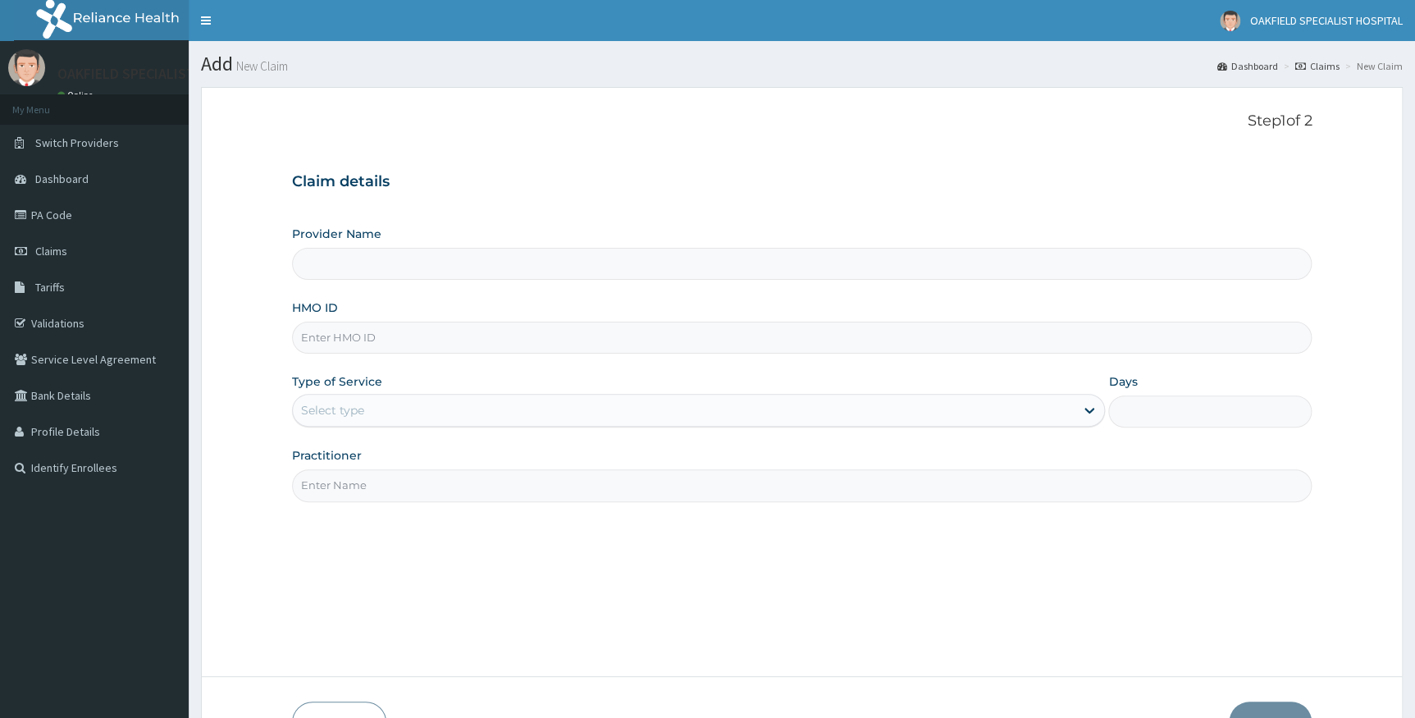
paste input "AOF/10107/A"
type input "AOF/10107/A"
click at [328, 339] on input "AOF/10107/A" at bounding box center [802, 337] width 1020 height 32
type input "Vinca Hospital Limited"
type input "AOF/10107/A"
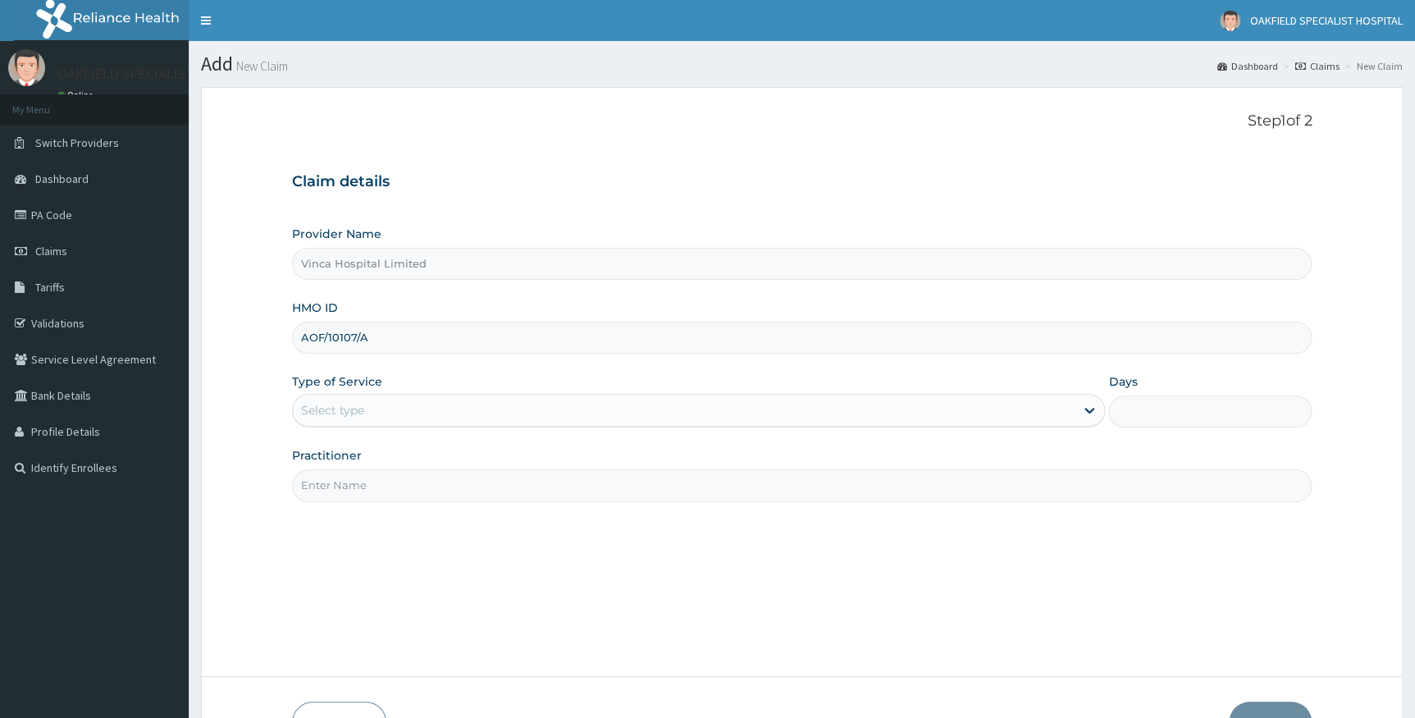
click at [349, 405] on div "Select type" at bounding box center [332, 410] width 63 height 16
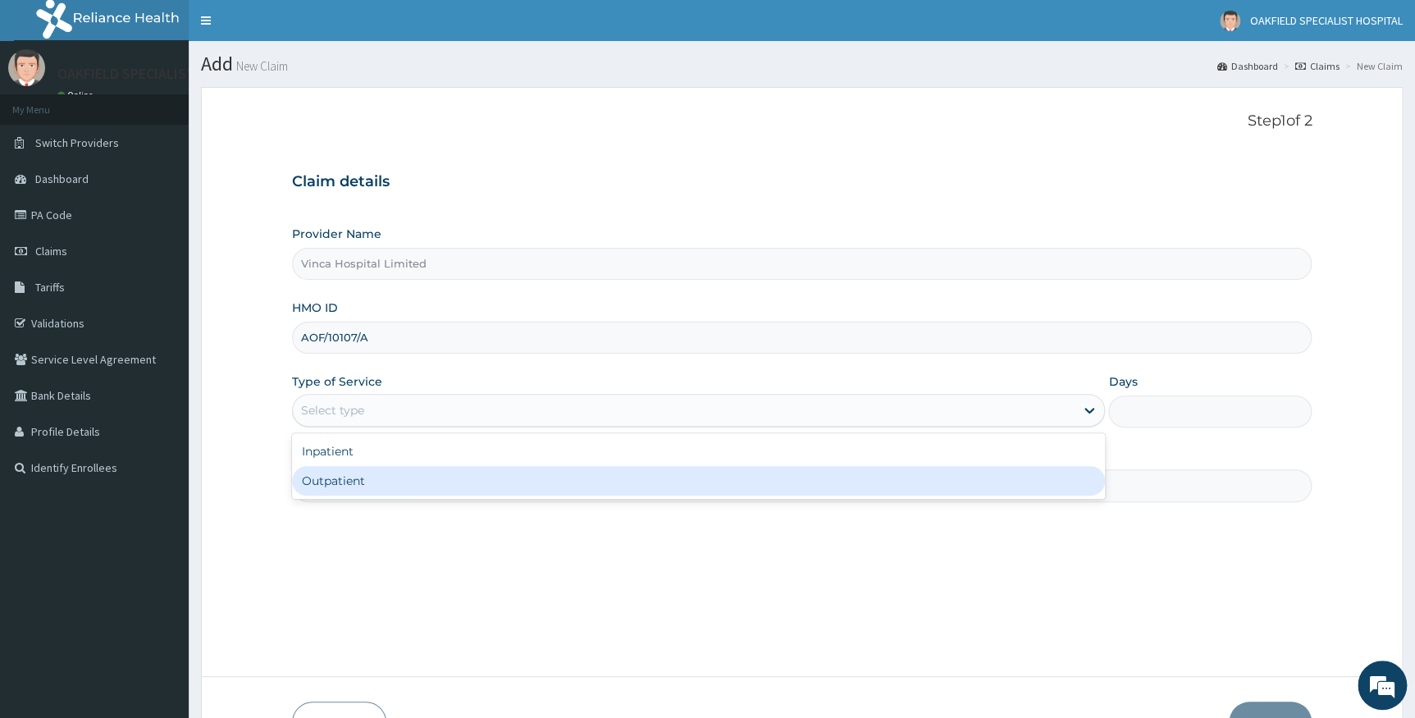
click at [350, 478] on div "Outpatient" at bounding box center [698, 481] width 813 height 30
type input "1"
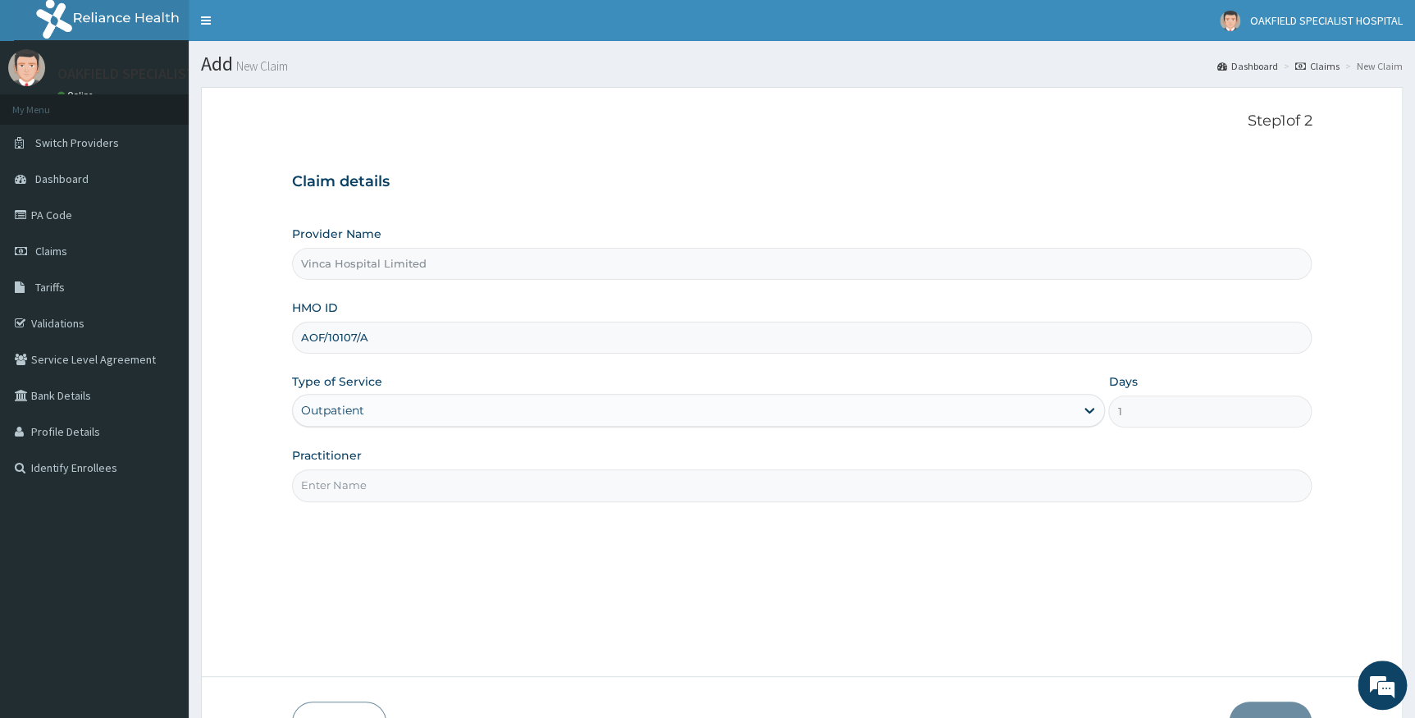
click at [349, 485] on input "Practitioner" at bounding box center [802, 485] width 1020 height 32
type input "DR CHUKS"
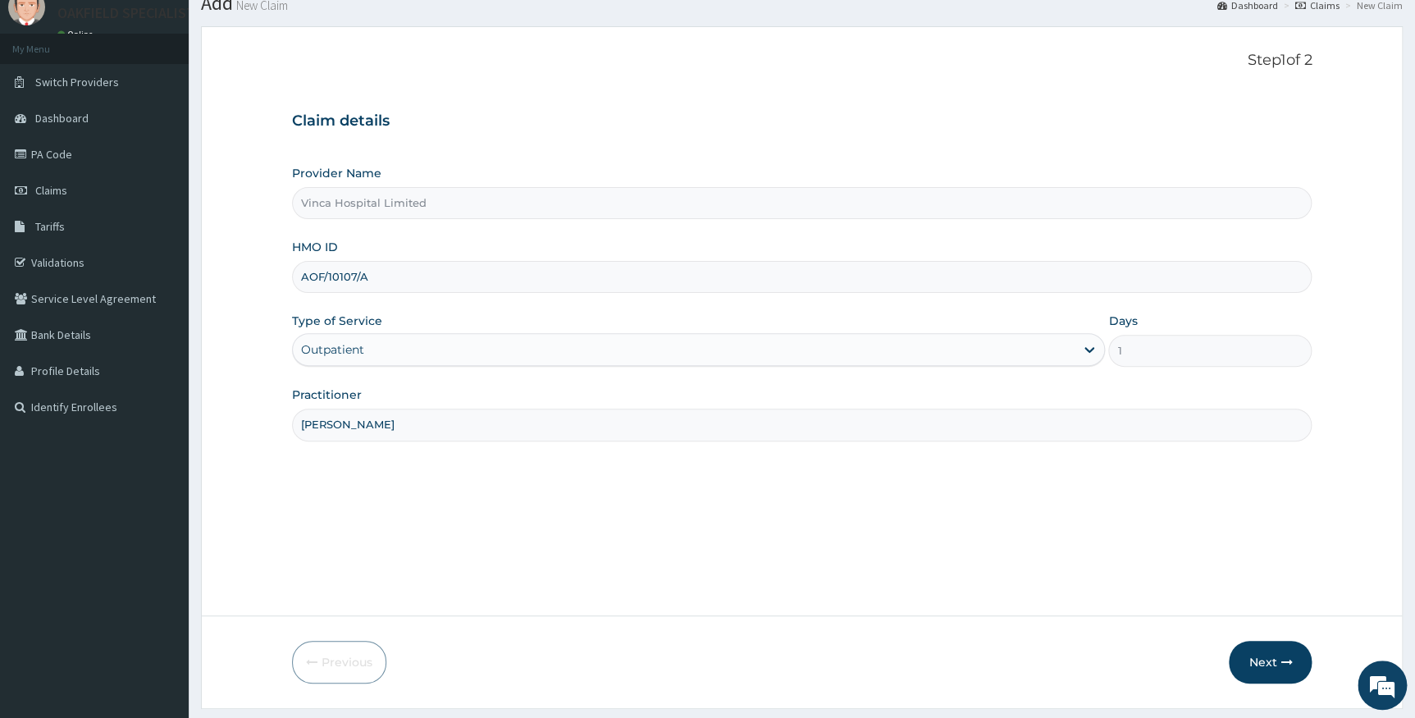
scroll to position [105, 0]
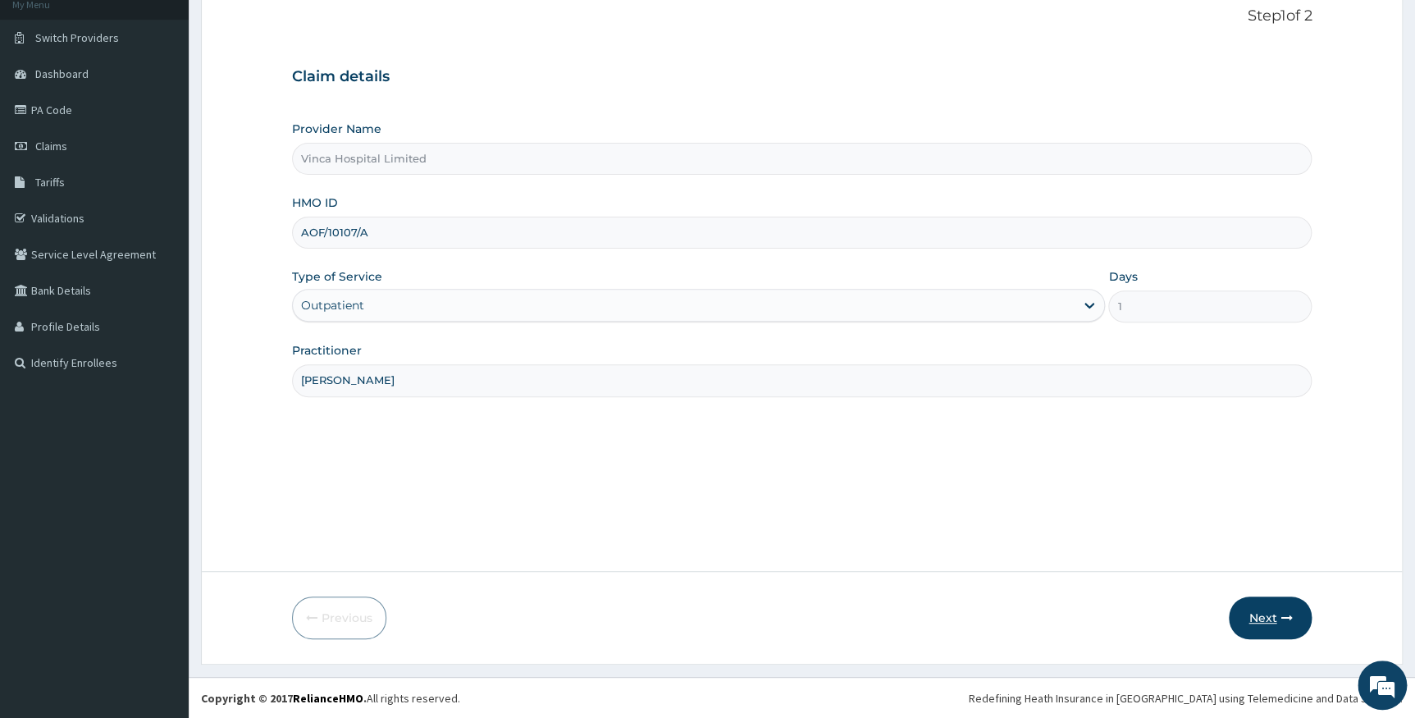
click at [1257, 599] on button "Next" at bounding box center [1269, 617] width 83 height 43
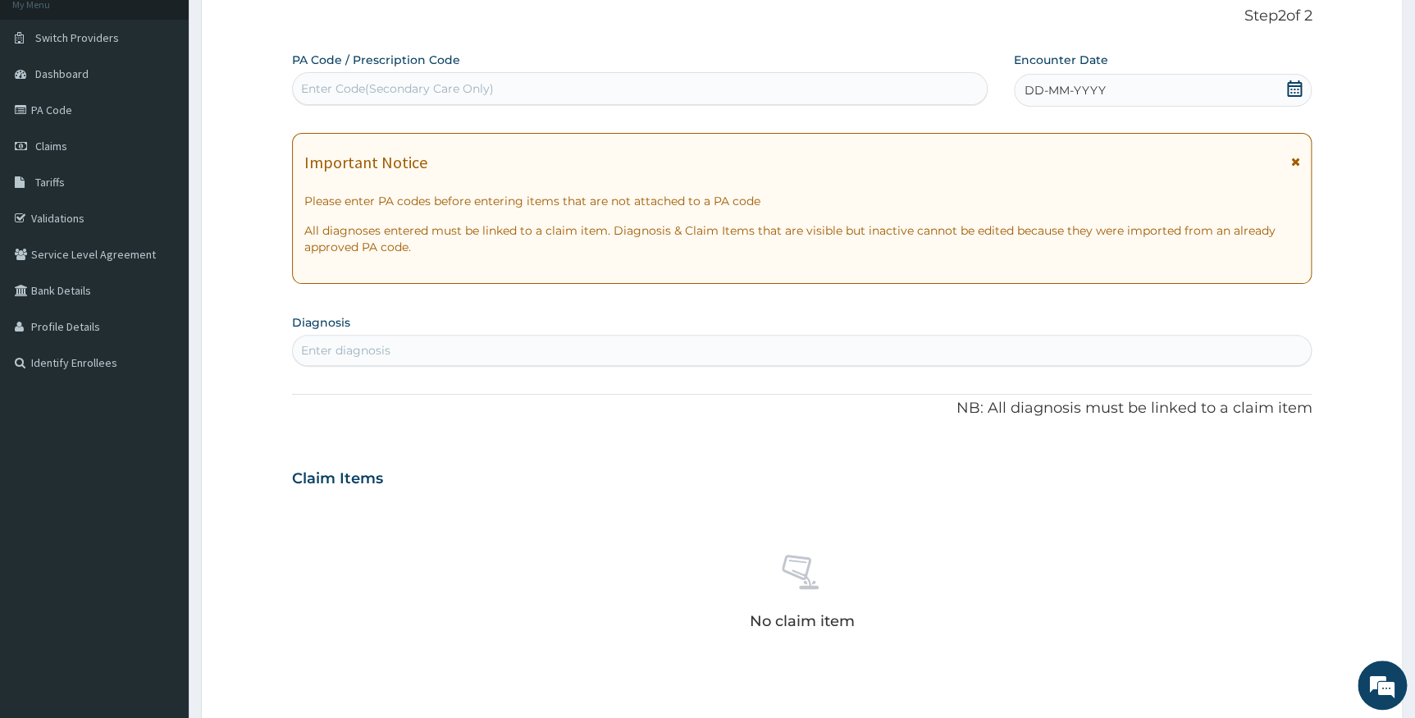
click at [309, 57] on label "PA Code / Prescription Code" at bounding box center [376, 60] width 168 height 16
click at [317, 86] on div "Enter Code(Secondary Care Only)" at bounding box center [397, 88] width 193 height 16
paste input "PA/1B3F03"
type input "PA/1B3F03"
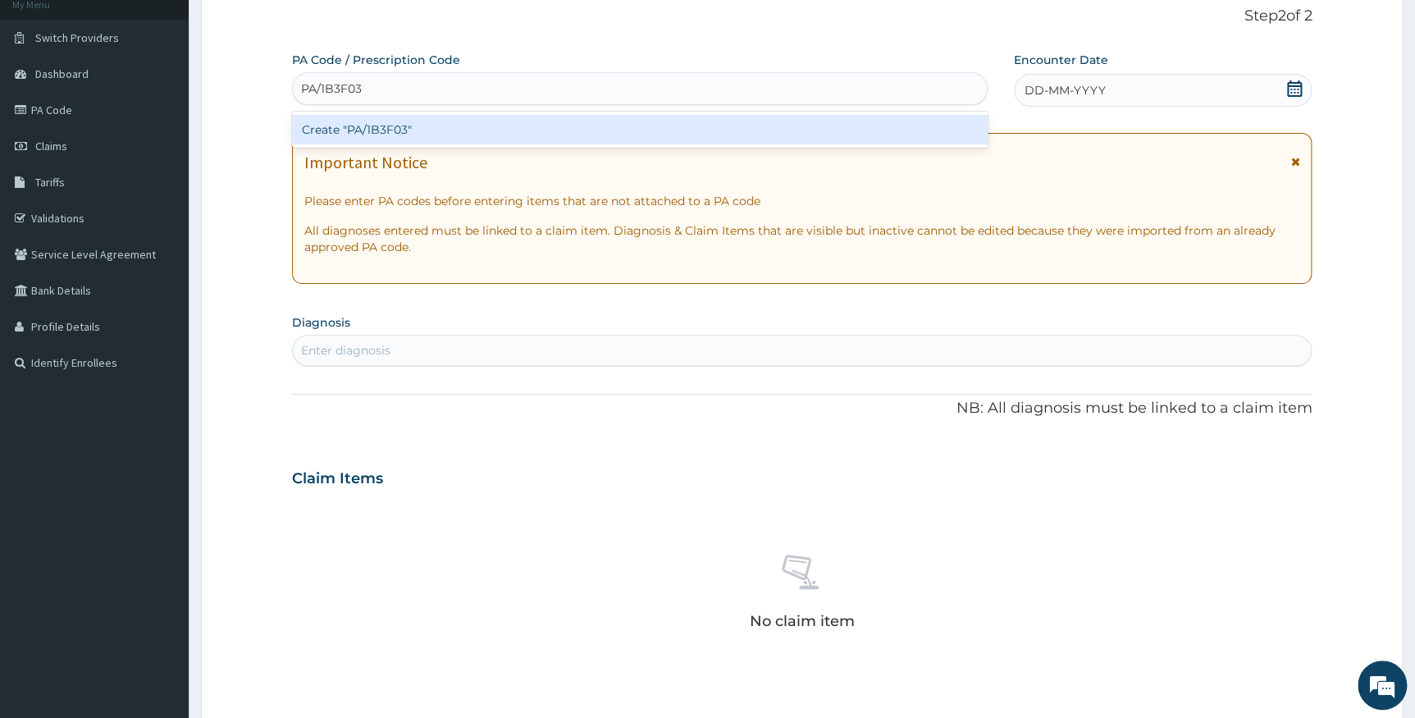
click at [343, 125] on div "Create "PA/1B3F03"" at bounding box center [639, 130] width 695 height 30
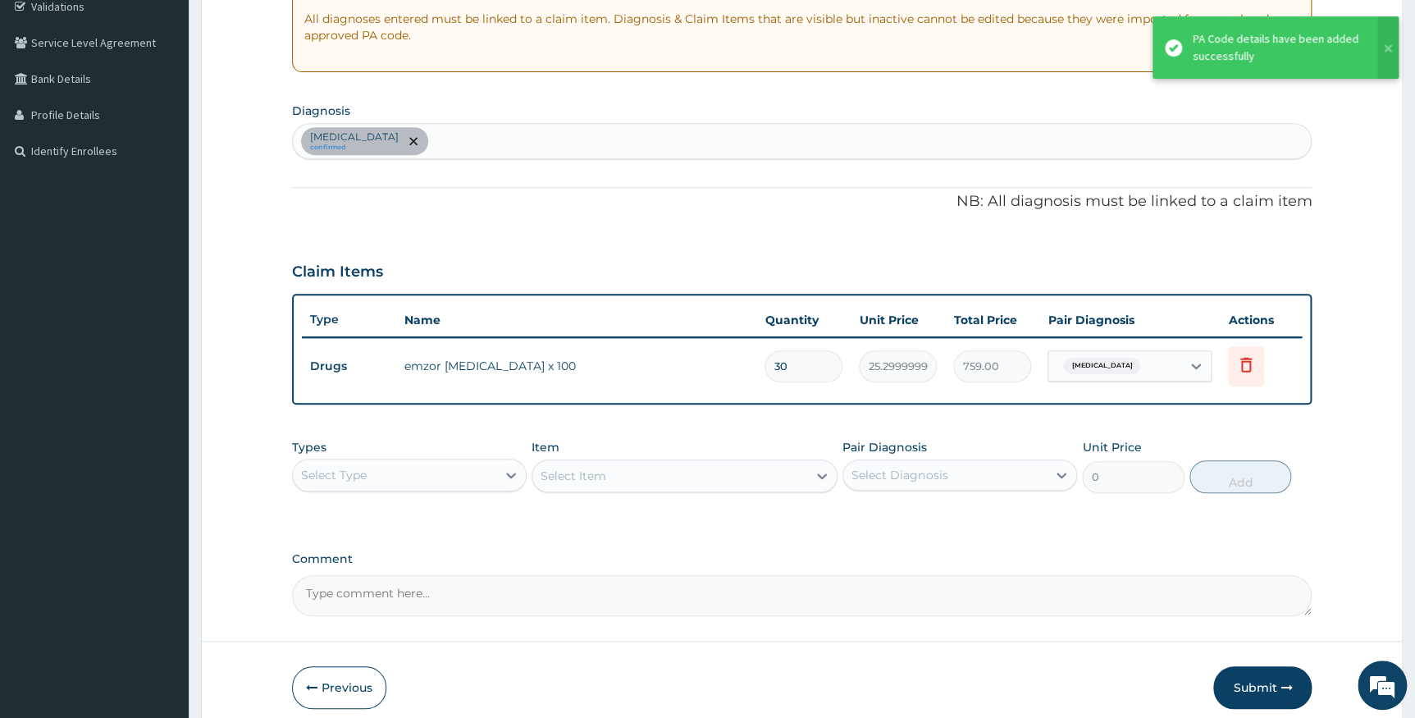
scroll to position [385, 0]
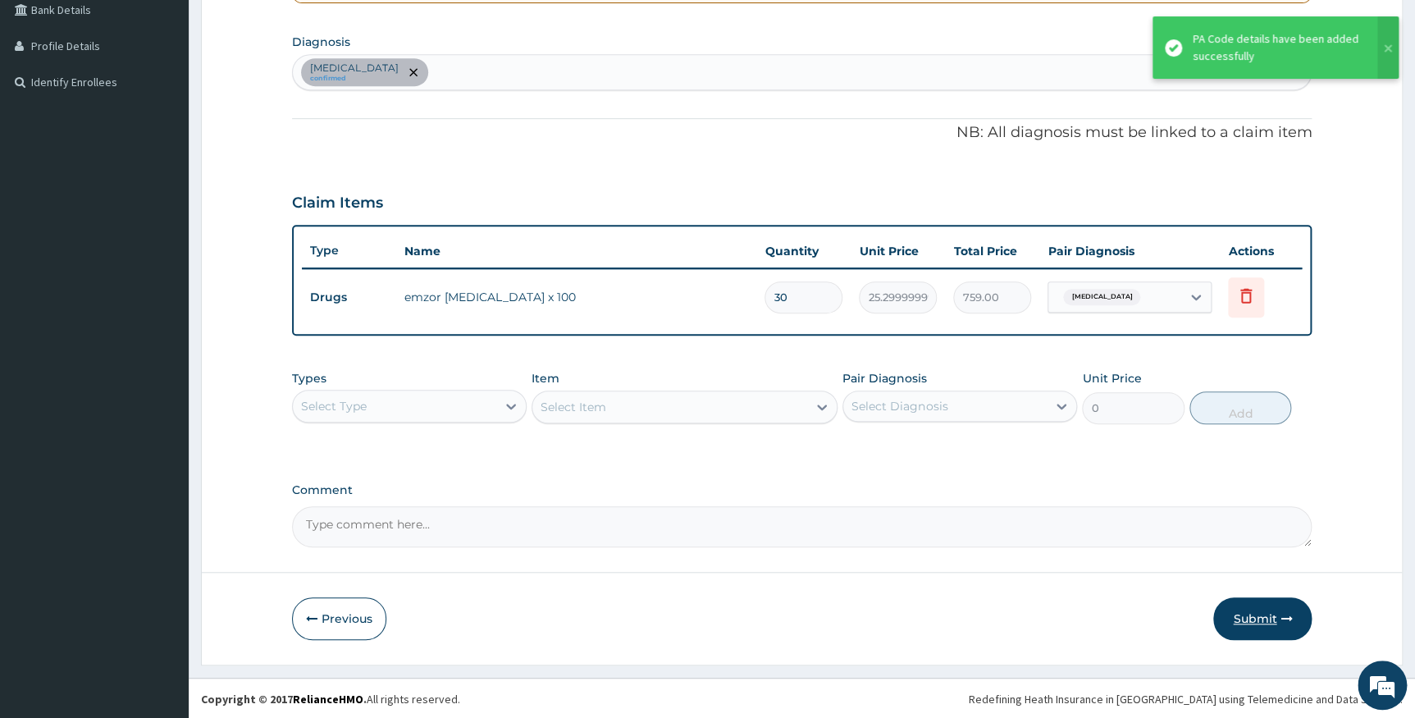
click at [1241, 612] on button "Submit" at bounding box center [1262, 618] width 98 height 43
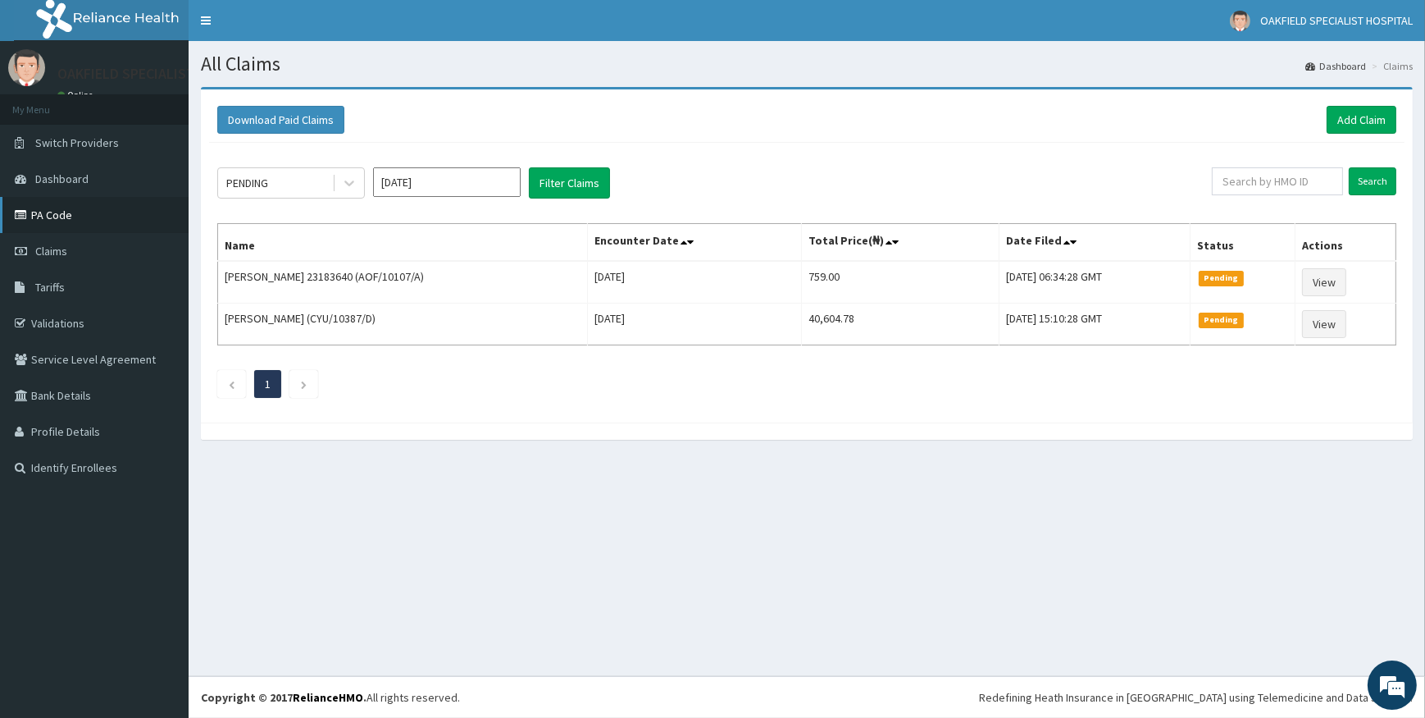
click at [54, 216] on link "PA Code" at bounding box center [94, 215] width 189 height 36
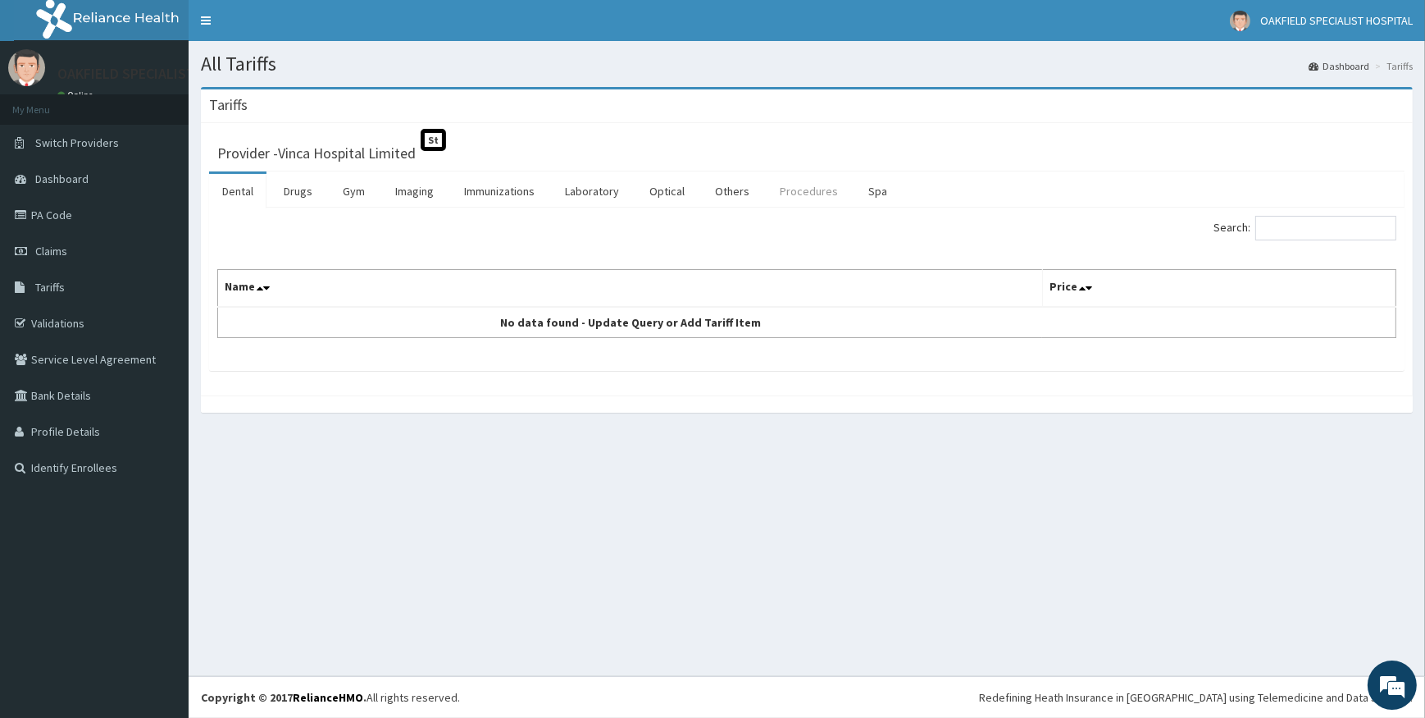
click at [801, 188] on link "Procedures" at bounding box center [809, 191] width 84 height 34
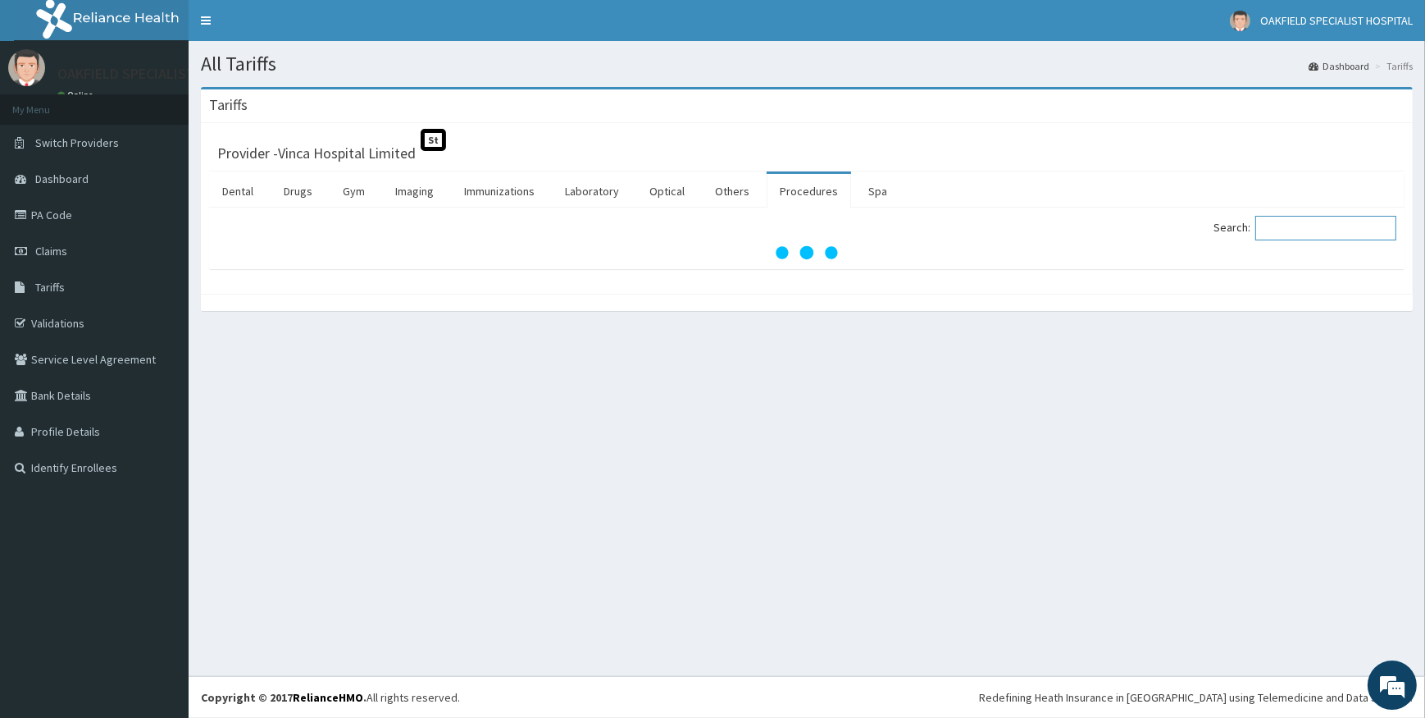
click at [1309, 222] on input "Search:" at bounding box center [1325, 228] width 141 height 25
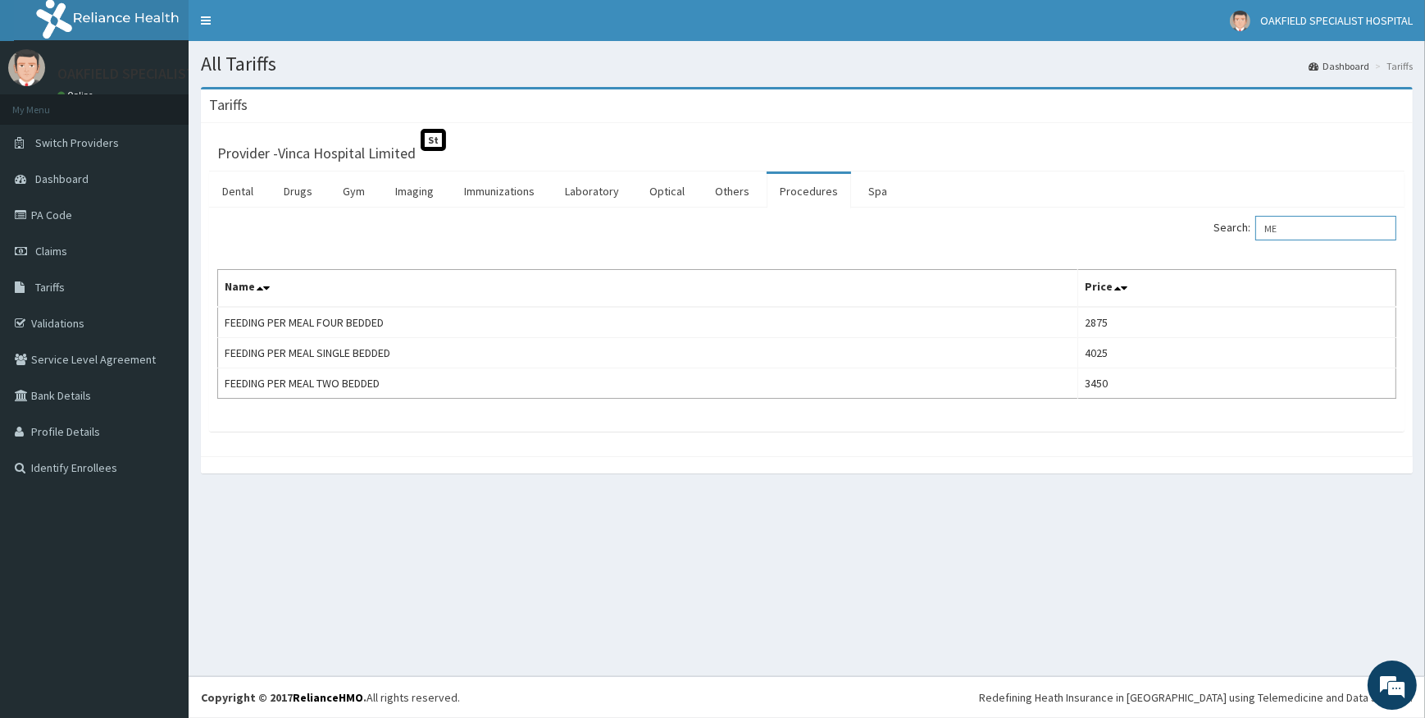
type input "M"
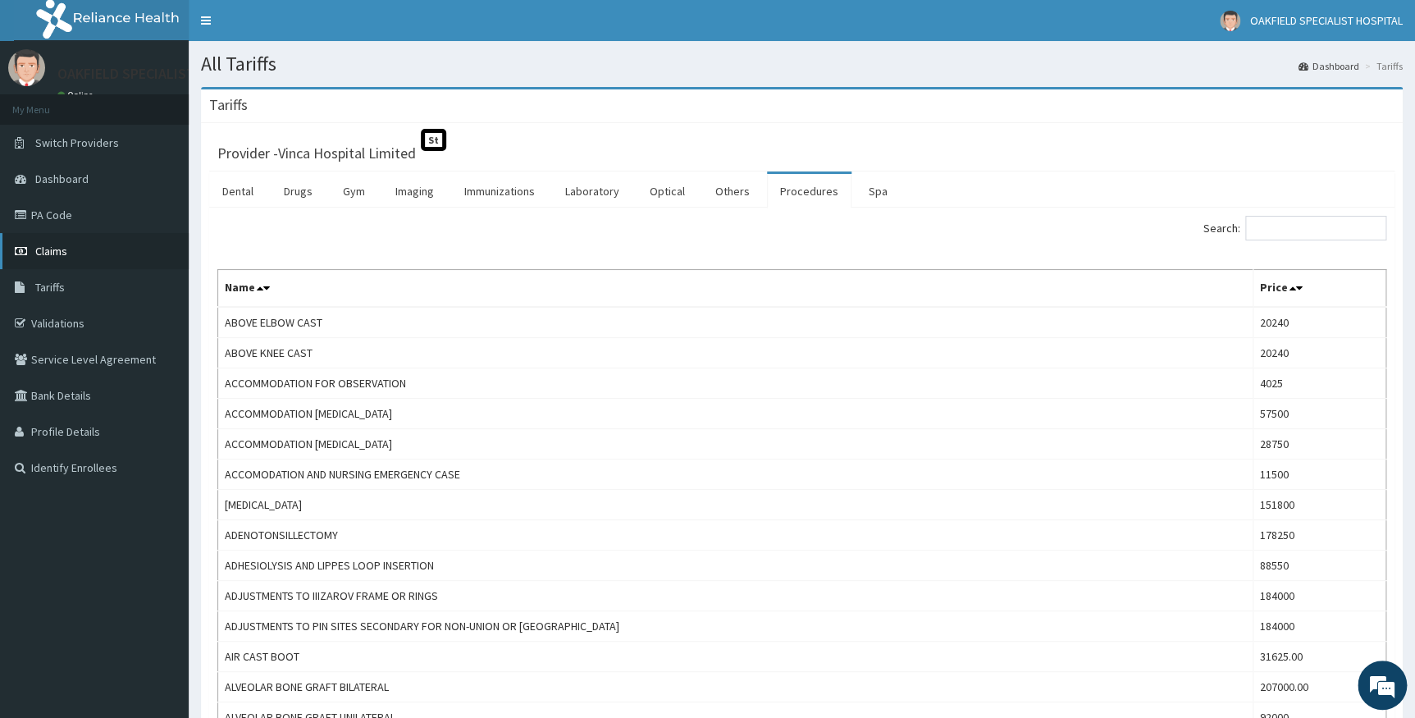
click at [46, 250] on span "Claims" at bounding box center [51, 251] width 32 height 15
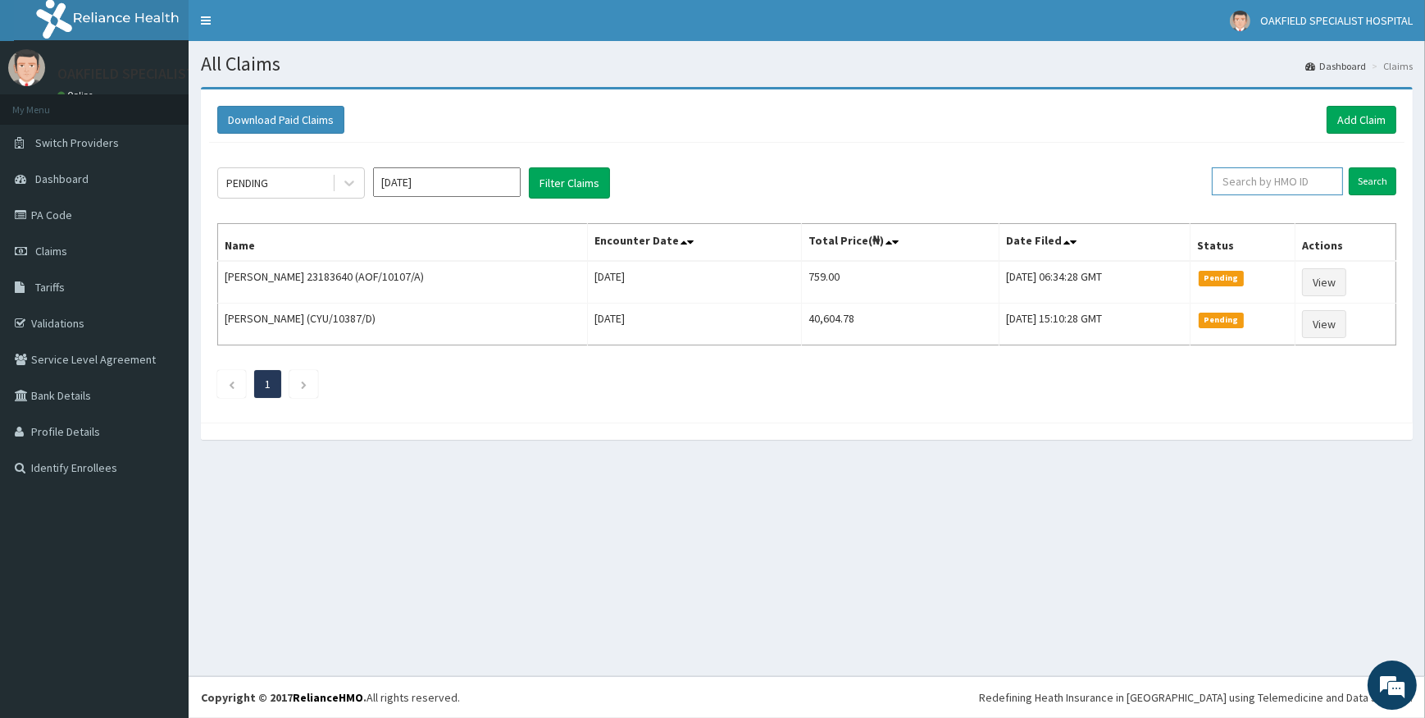
click at [1248, 181] on input "text" at bounding box center [1277, 181] width 131 height 28
paste input "NEX/10119/A"
type input "NEX/10119/A"
click at [1367, 182] on input "Search" at bounding box center [1373, 181] width 48 height 28
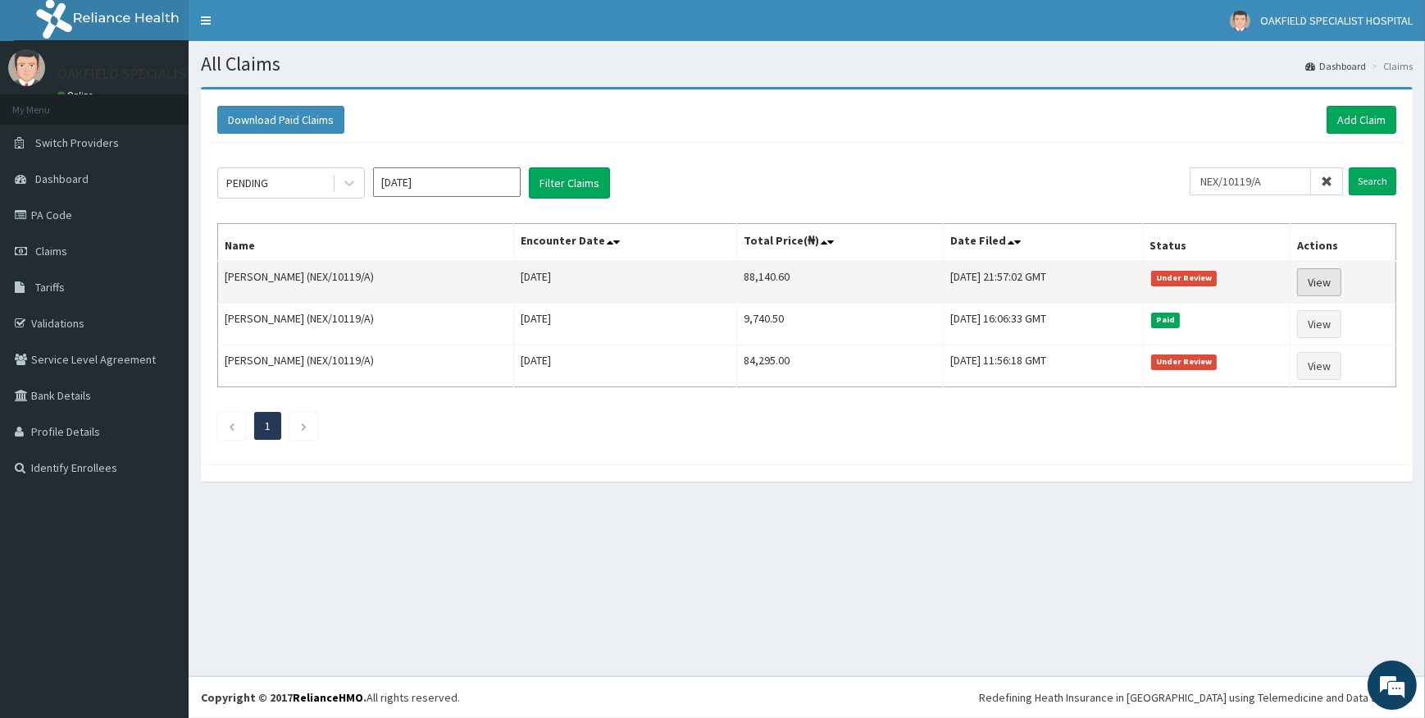
click at [1326, 275] on link "View" at bounding box center [1319, 282] width 44 height 28
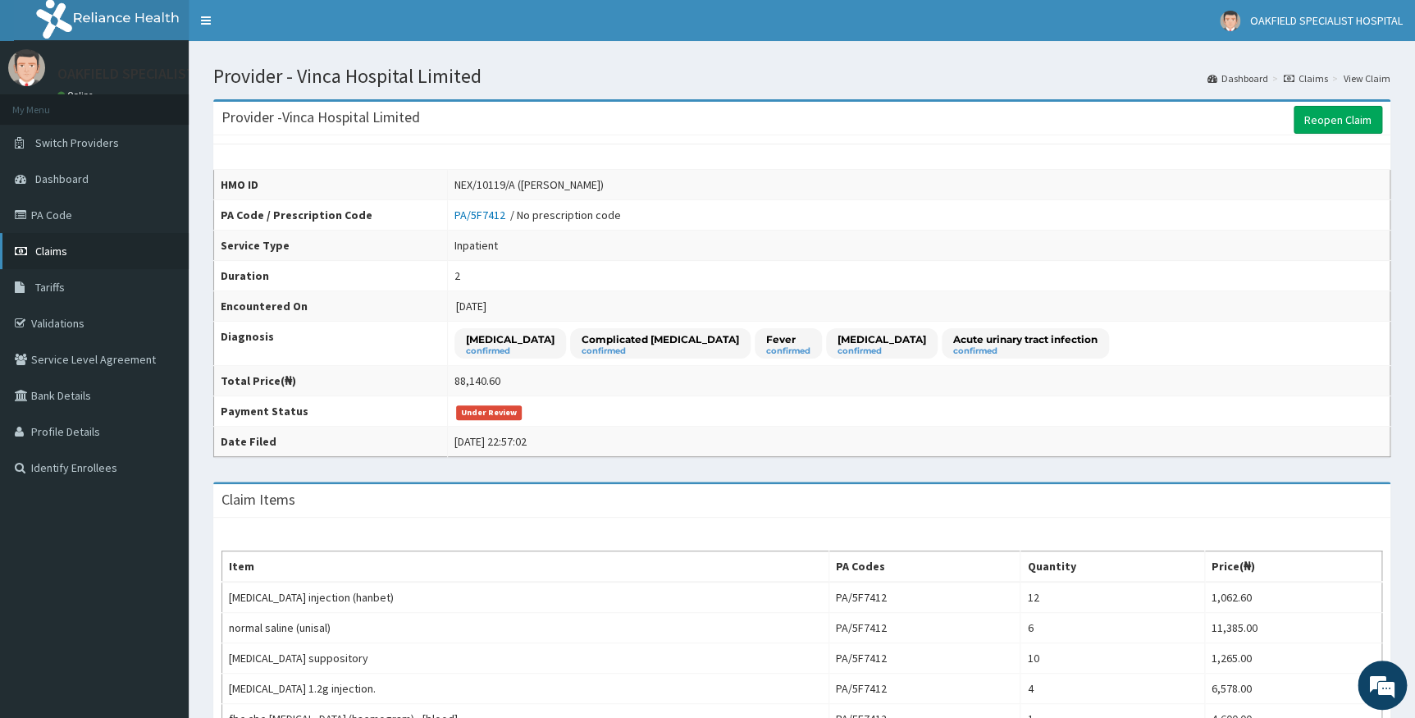
click at [39, 255] on span "Claims" at bounding box center [51, 251] width 32 height 15
